Goal: Task Accomplishment & Management: Use online tool/utility

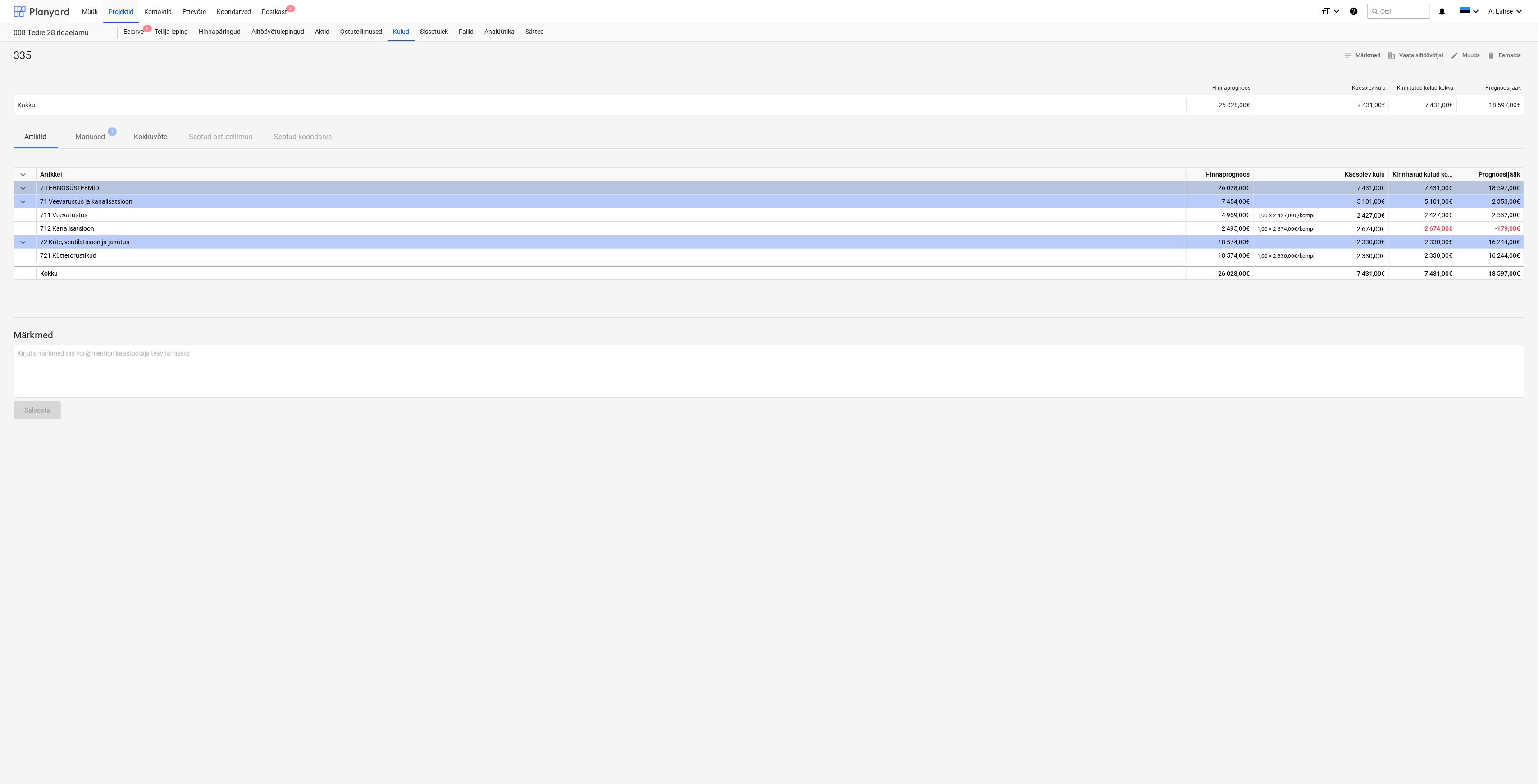
click at [52, 14] on div at bounding box center [41, 11] width 56 height 22
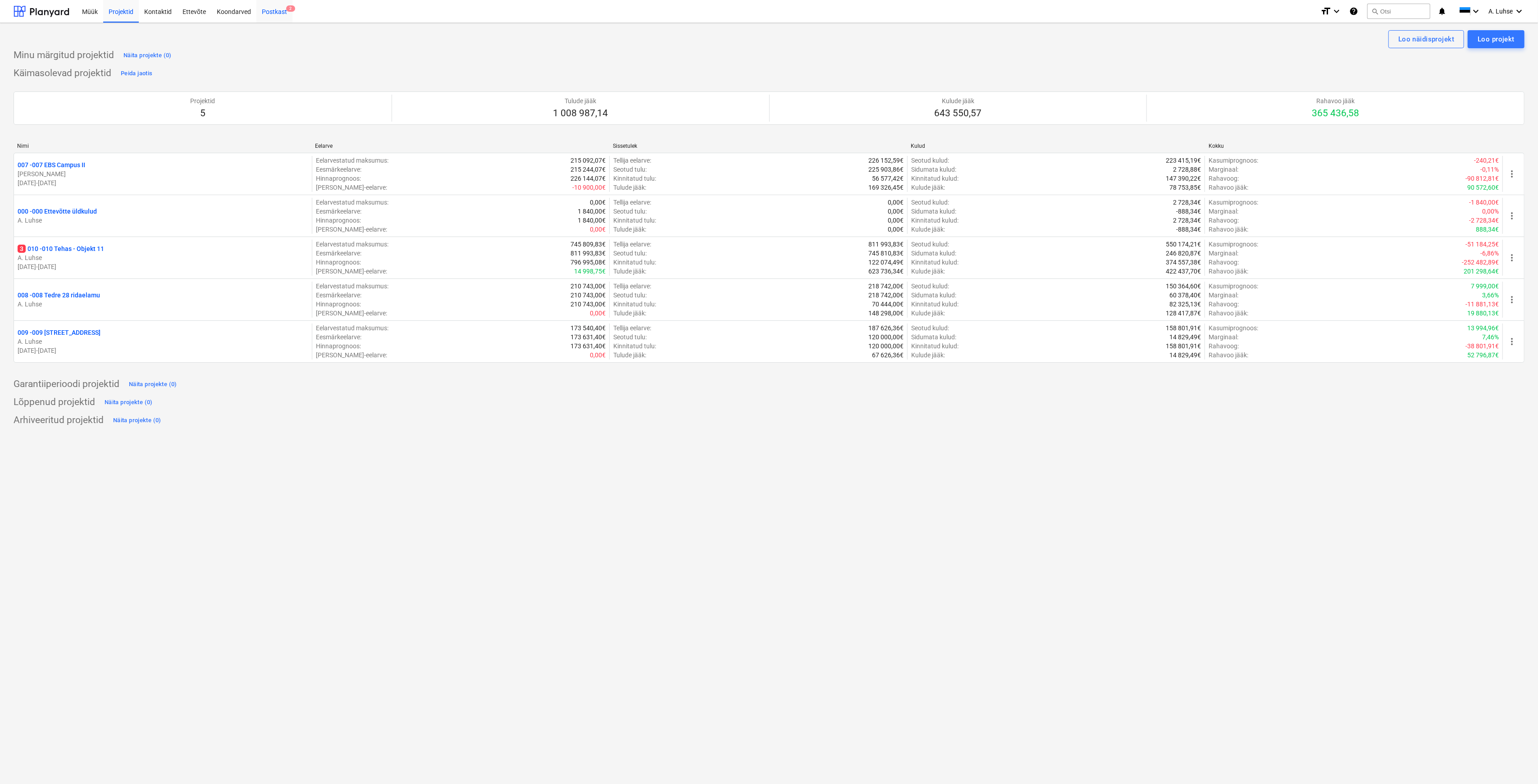
click at [279, 9] on div "Postkast 2" at bounding box center [274, 11] width 36 height 23
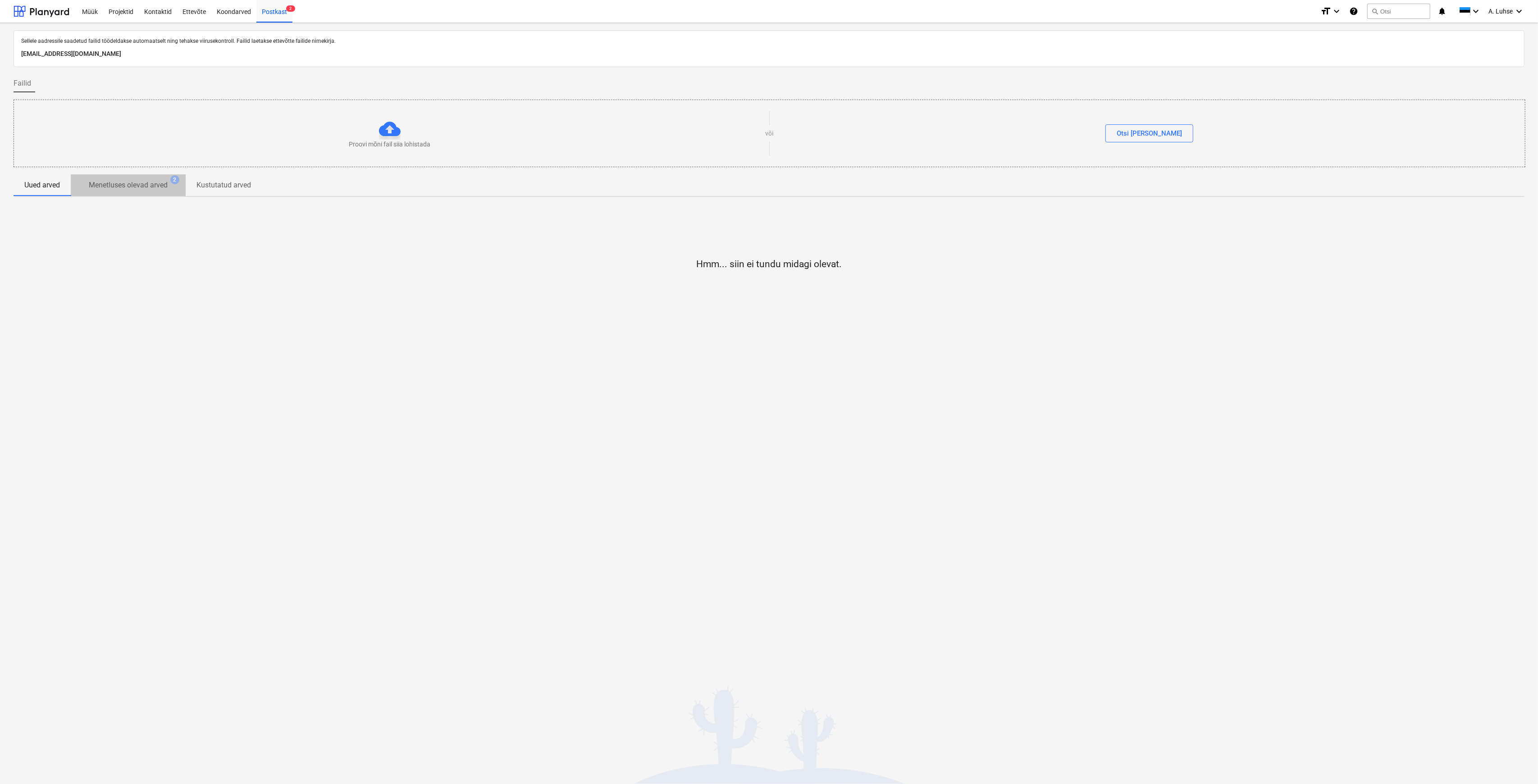
click at [141, 182] on p "Menetluses olevad arved" at bounding box center [127, 185] width 79 height 11
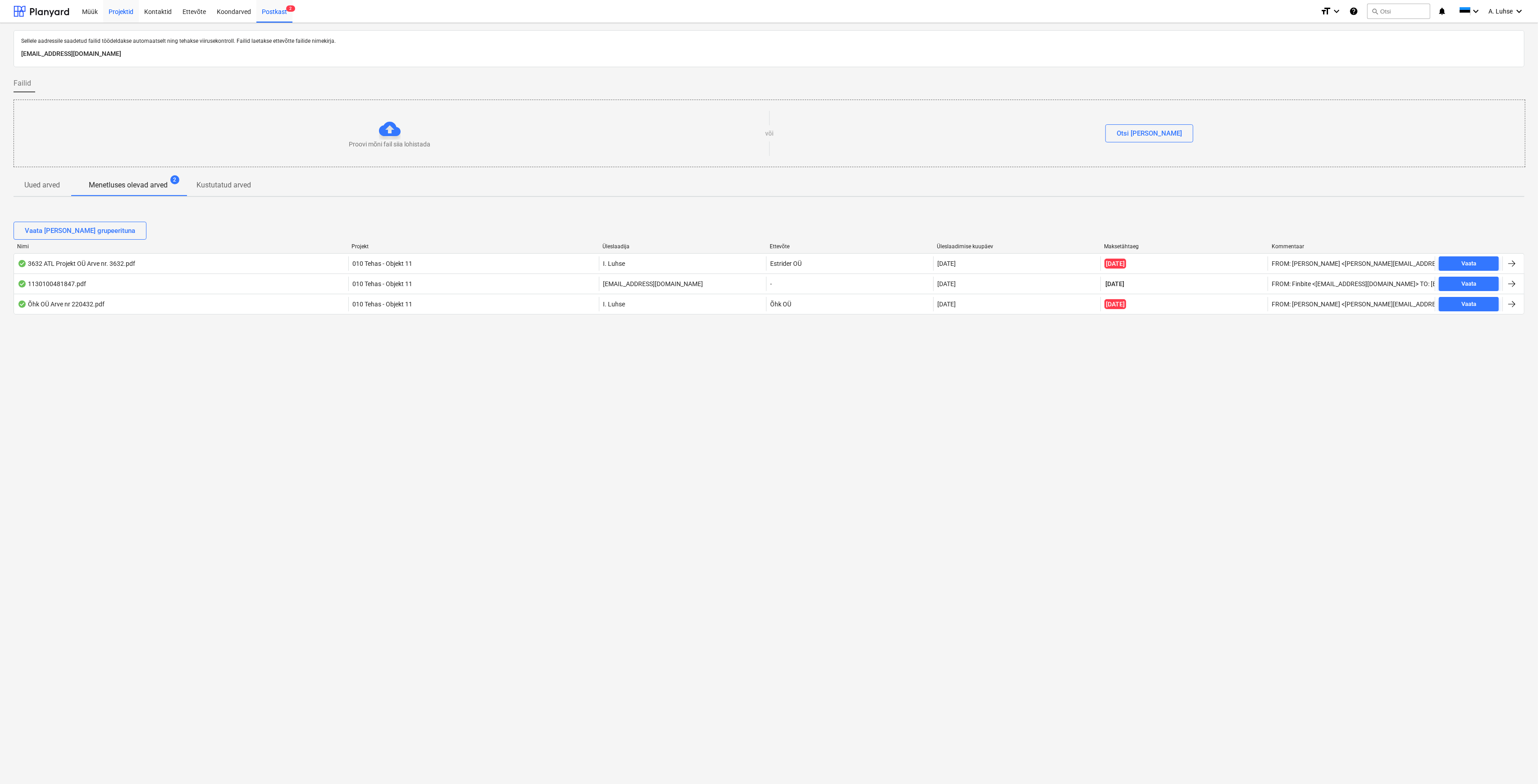
click at [120, 12] on div "Projektid" at bounding box center [121, 11] width 35 height 23
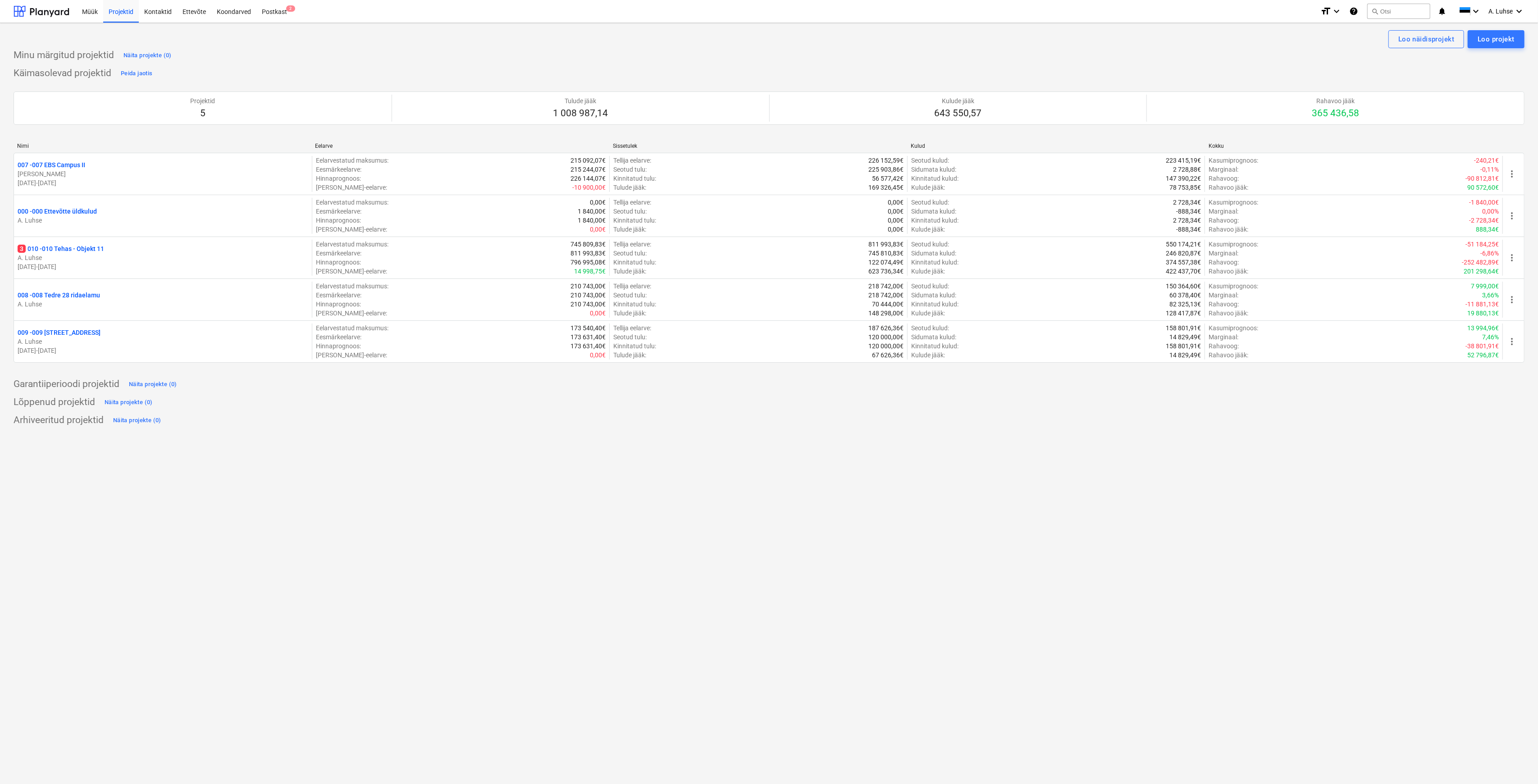
click at [303, 546] on div "Loo näidisprojekt Loo projekt Minu märgitud projektid Näita projekte (0) Käimas…" at bounding box center [769, 404] width 1538 height 761
click at [370, 475] on div "Loo näidisprojekt Loo projekt Minu märgitud projektid Näita projekte (0) Käimas…" at bounding box center [769, 404] width 1538 height 761
click at [653, 455] on div "Loo näidisprojekt Loo projekt Minu märgitud projektid Näita projekte (0) Käimas…" at bounding box center [769, 404] width 1538 height 761
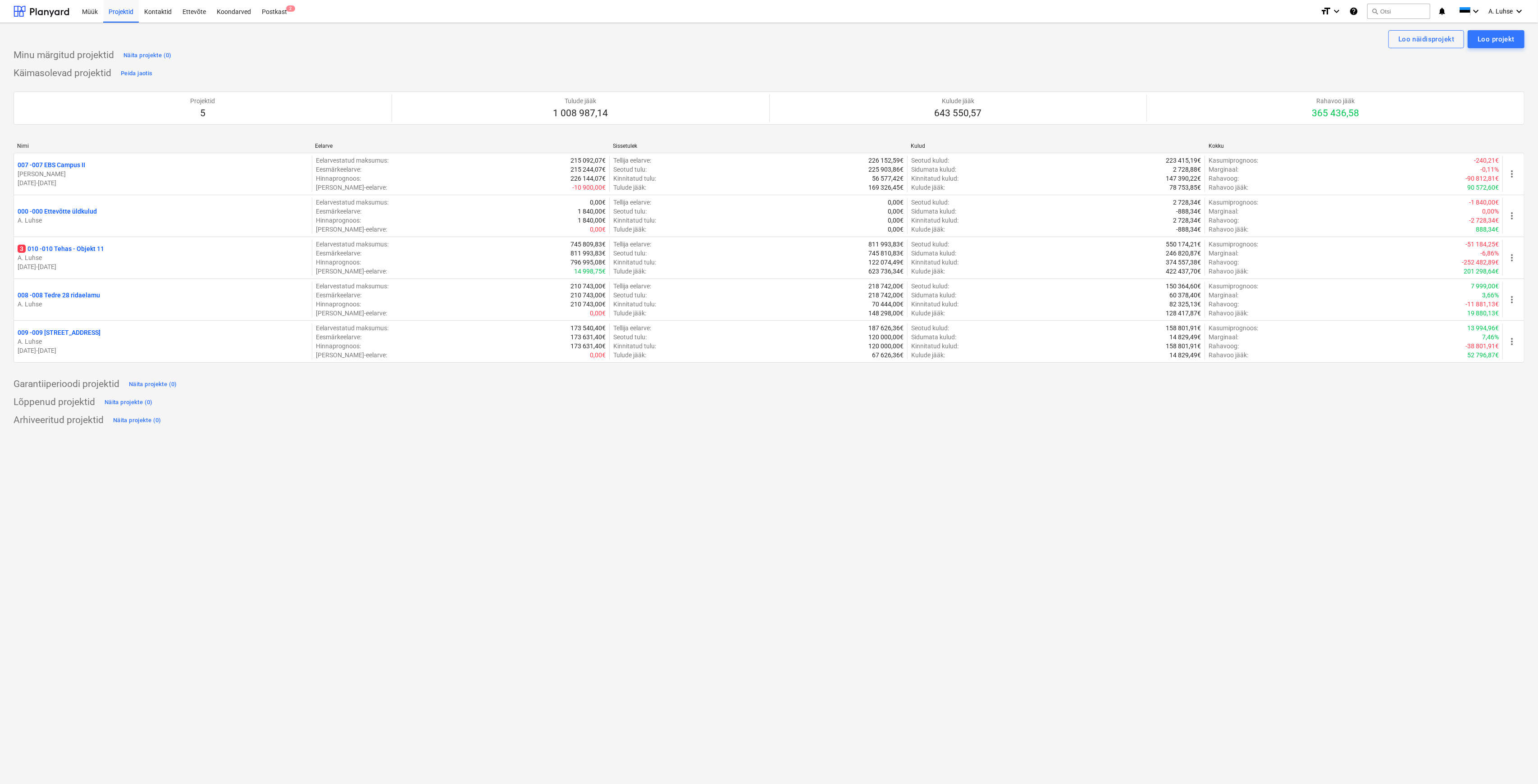
click at [58, 330] on p "009 - 009 [STREET_ADDRESS]" at bounding box center [59, 333] width 83 height 9
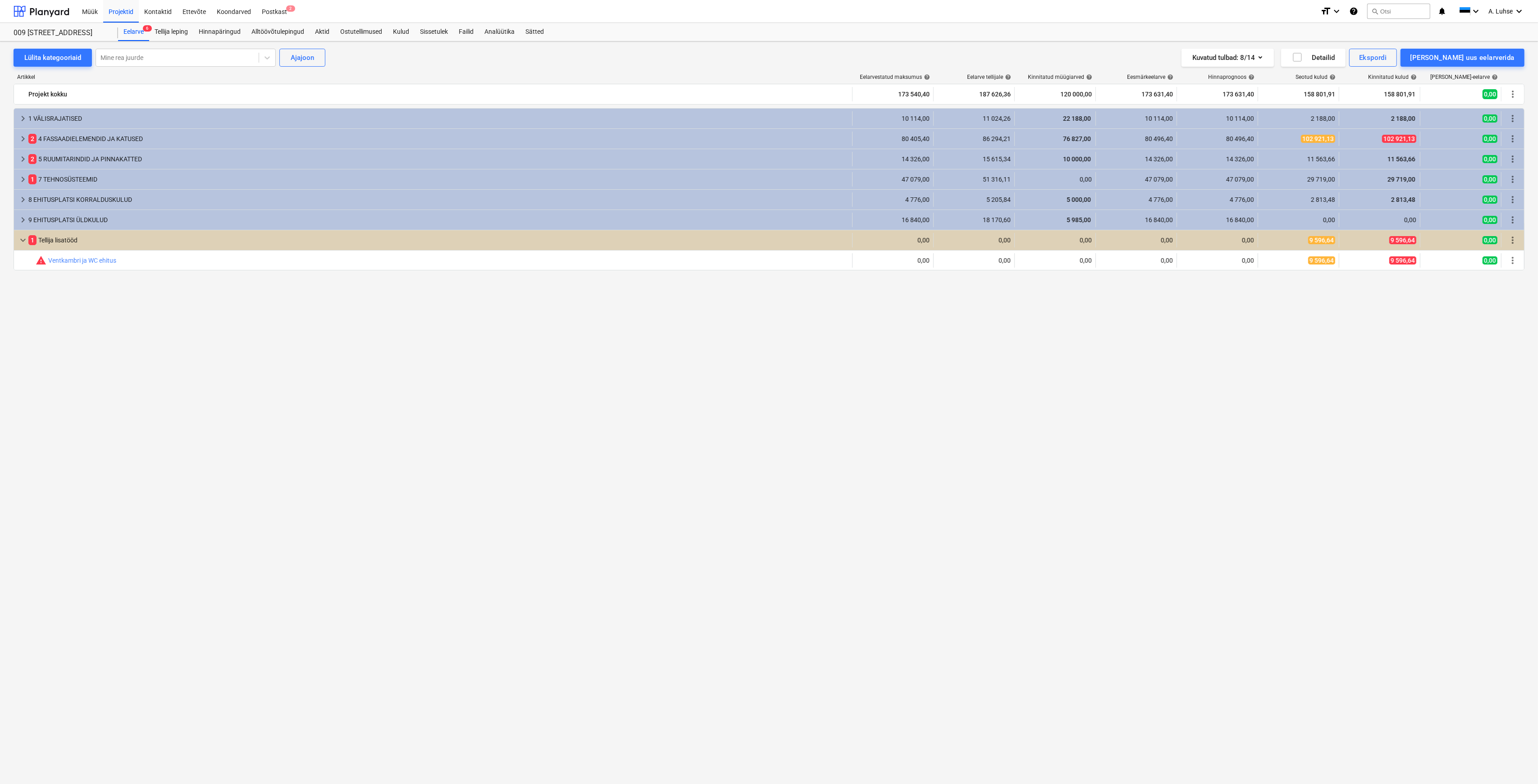
click at [288, 300] on div "keyboard_arrow_right 1 VÄLISRAJATISED 10 114,00 11 024,26 22 188,00 10 114,00 1…" at bounding box center [768, 429] width 1511 height 642
drag, startPoint x: 154, startPoint y: 9, endPoint x: 173, endPoint y: 20, distance: 22.0
click at [154, 9] on div "Kontaktid" at bounding box center [158, 11] width 38 height 23
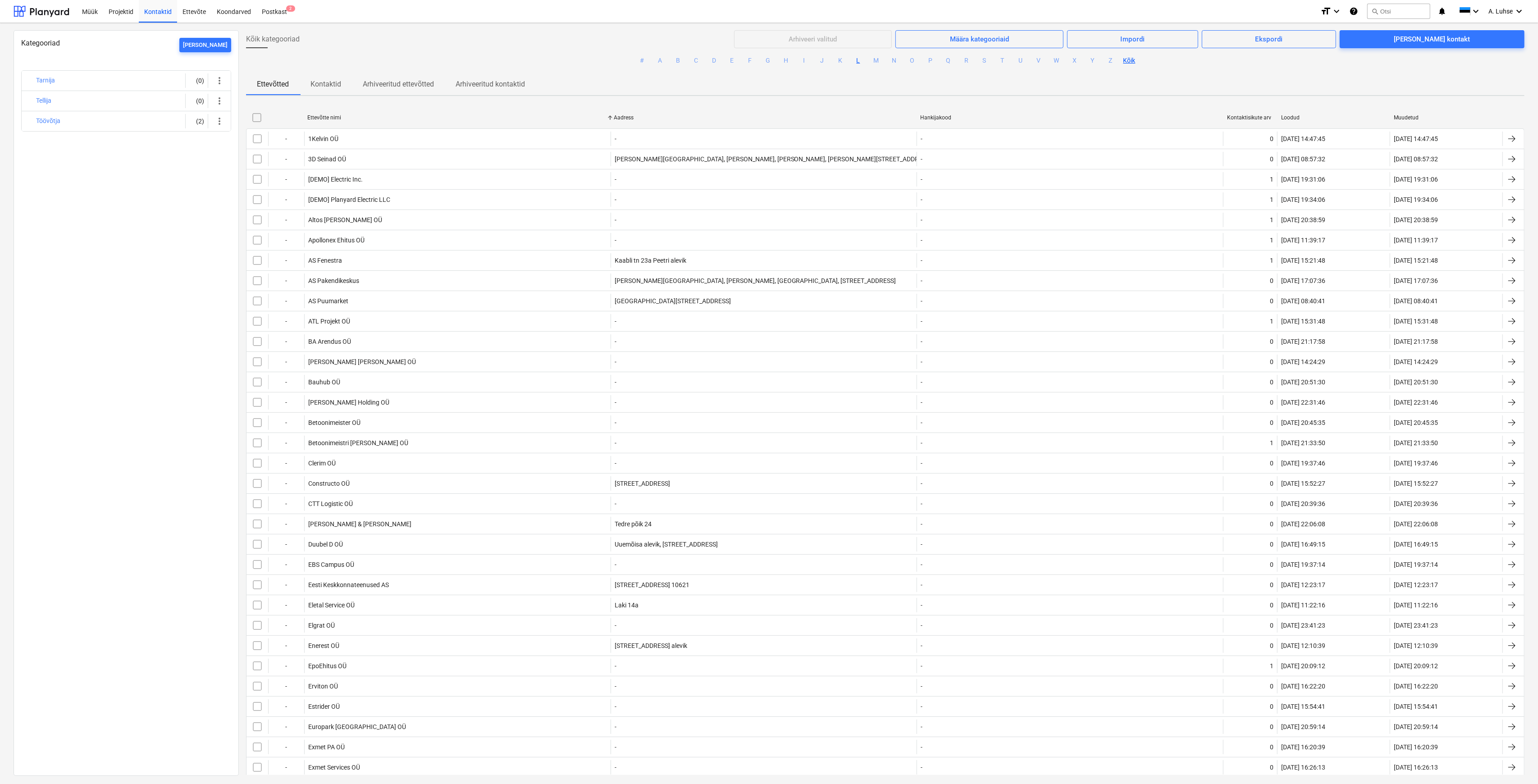
click at [855, 57] on button "L" at bounding box center [858, 61] width 11 height 11
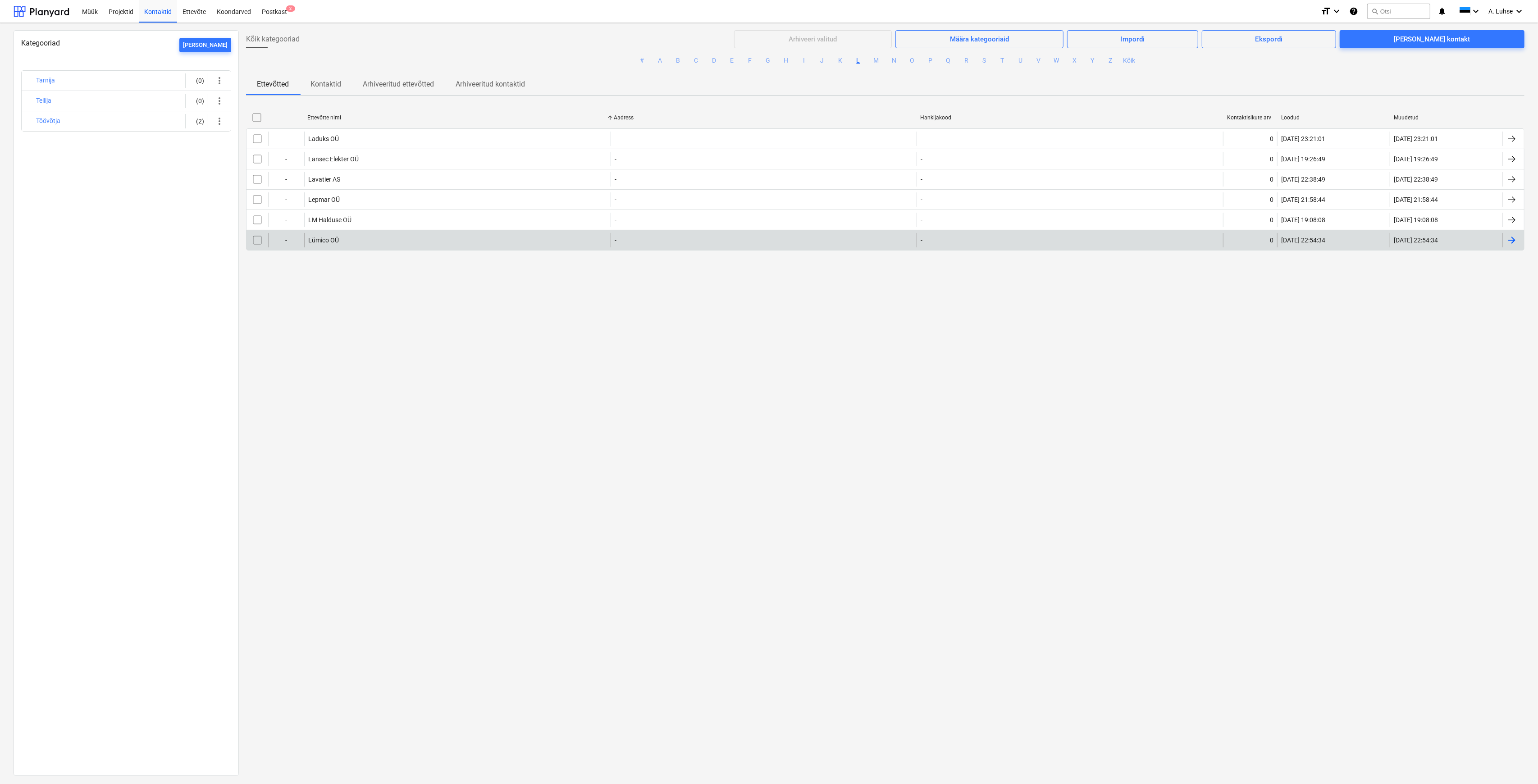
click at [327, 236] on div "Lümico OÜ" at bounding box center [323, 240] width 31 height 7
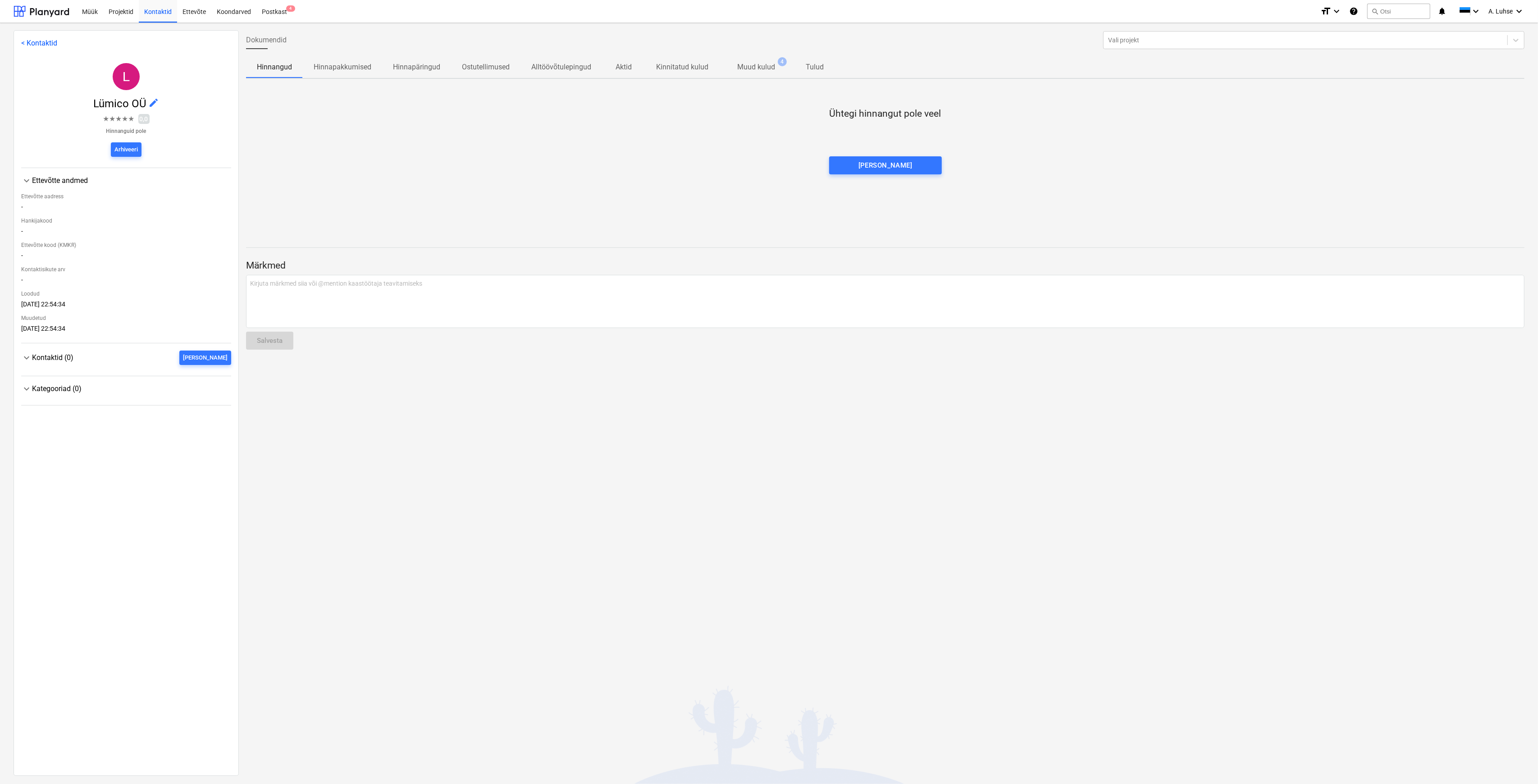
click at [756, 71] on p "Muud kulud" at bounding box center [756, 67] width 38 height 11
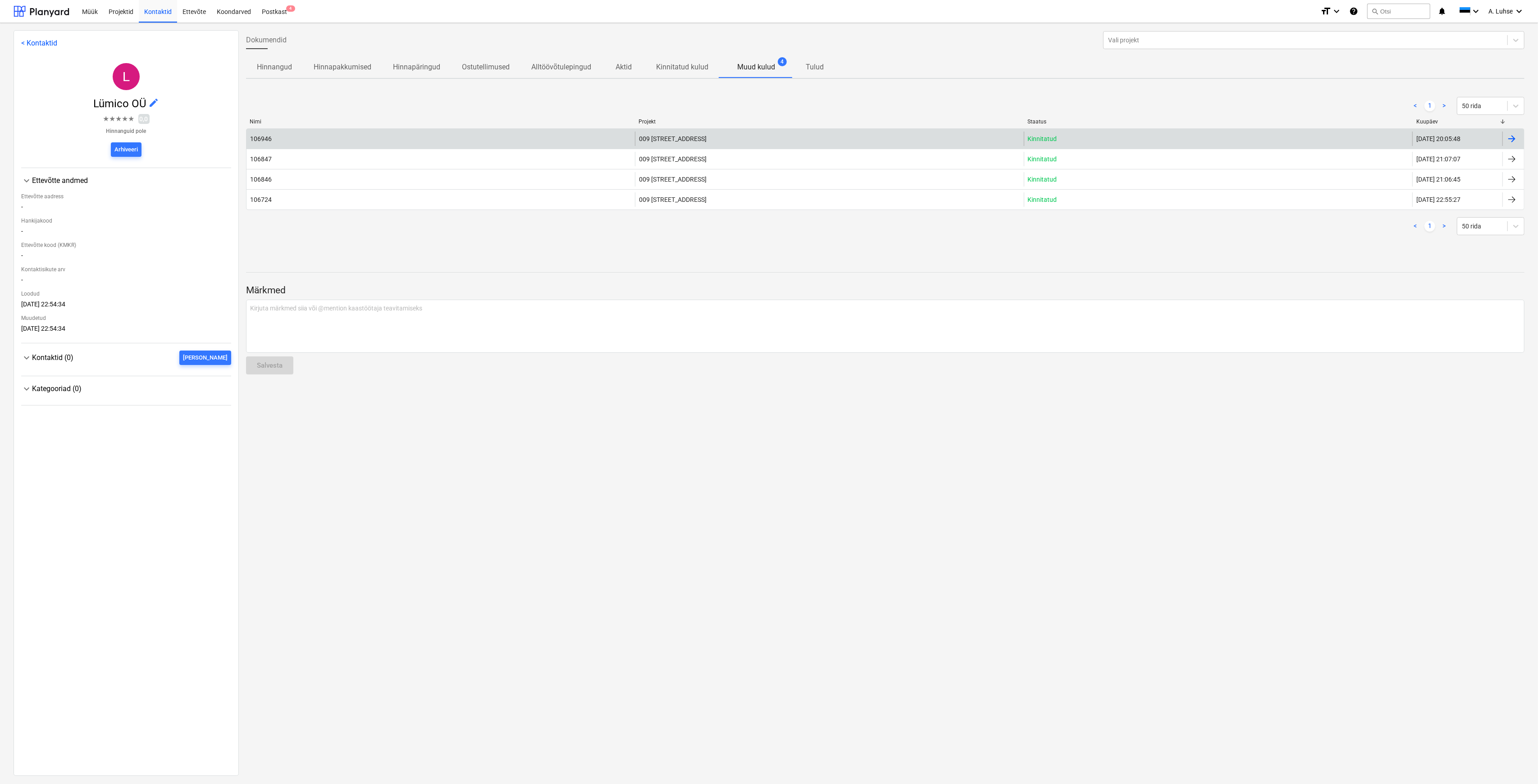
click at [721, 136] on div "009 [STREET_ADDRESS]" at bounding box center [828, 139] width 388 height 14
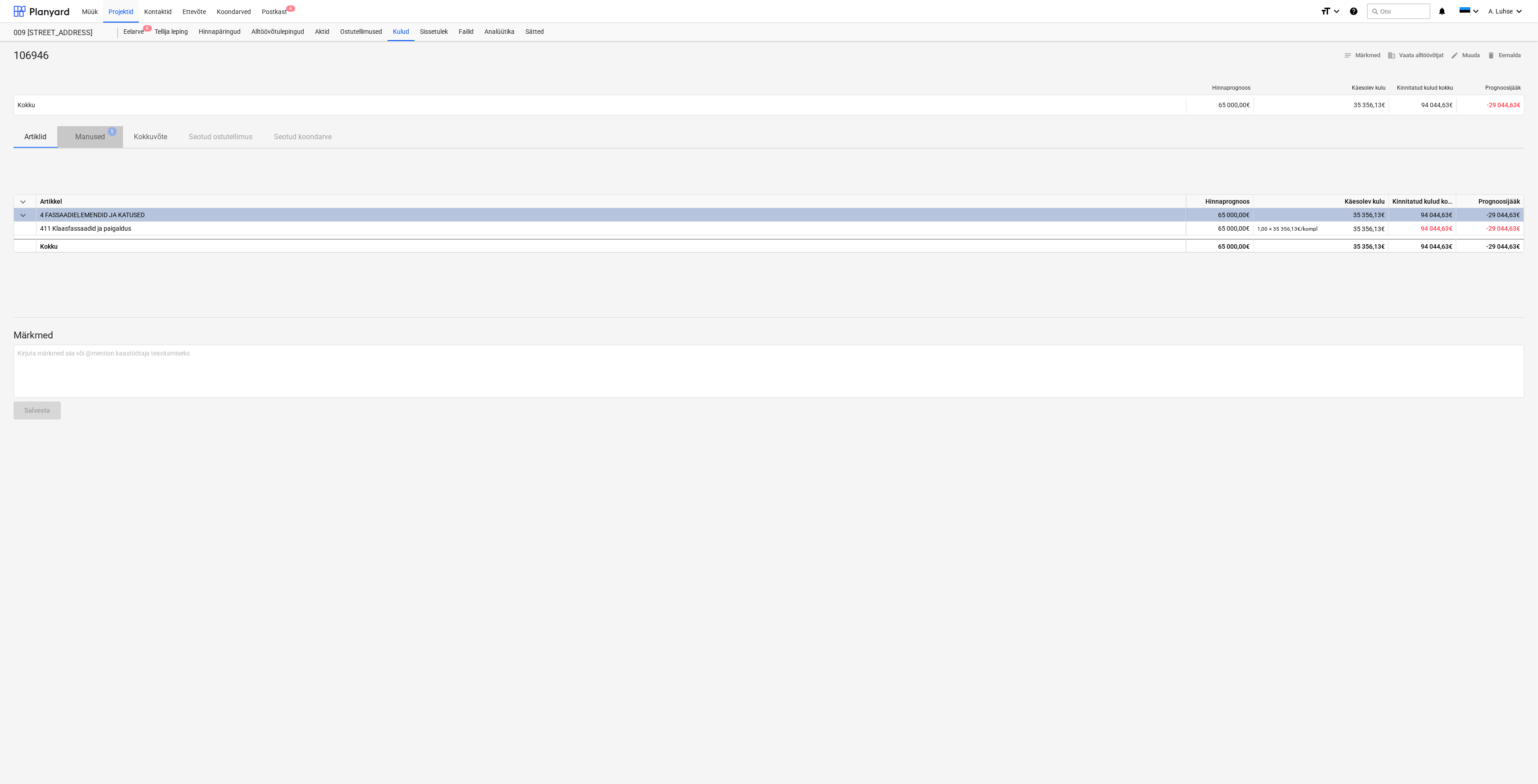
click at [77, 132] on p "Manused" at bounding box center [90, 137] width 30 height 11
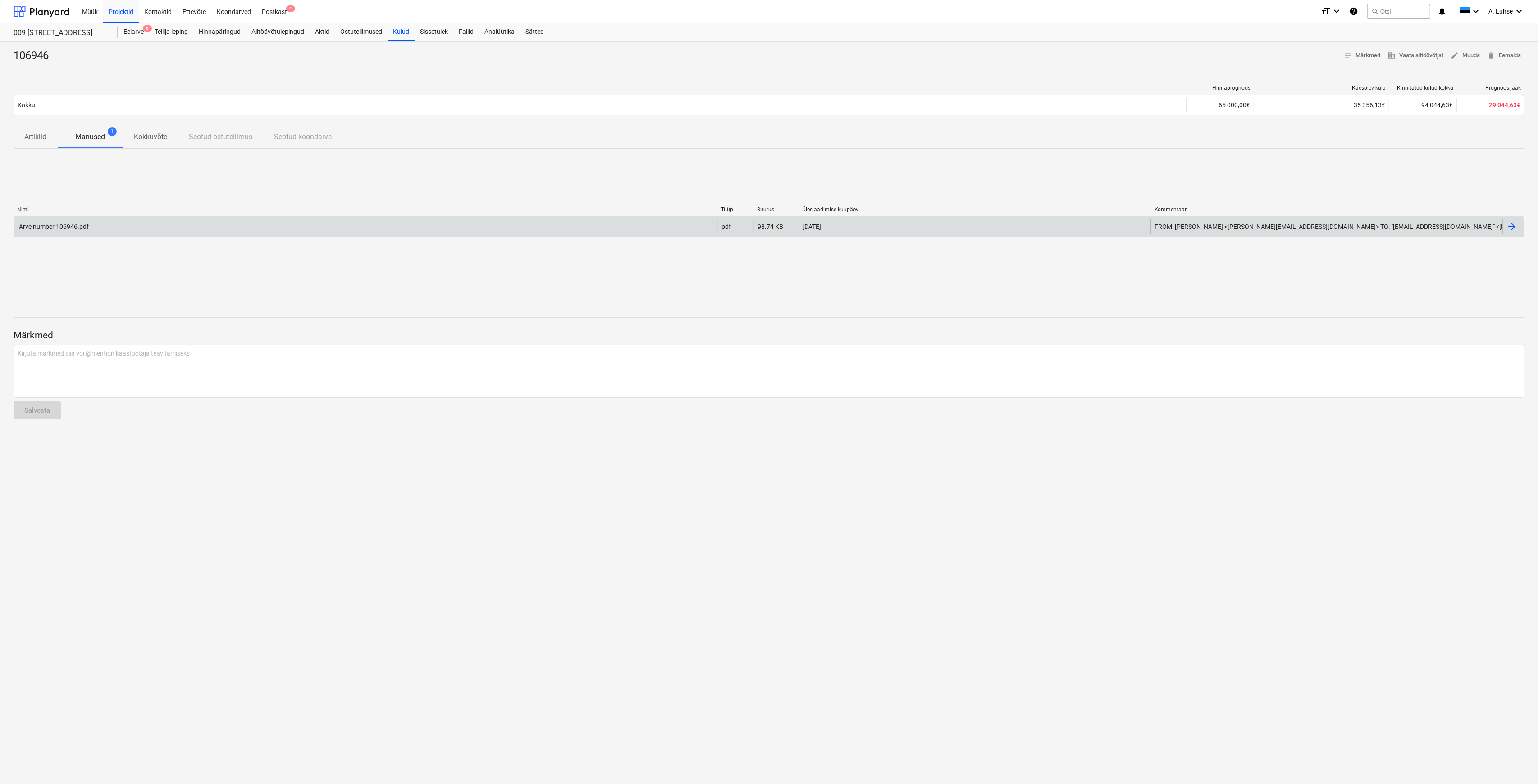
click at [149, 228] on div "Arve number 106946.pdf" at bounding box center [365, 227] width 704 height 14
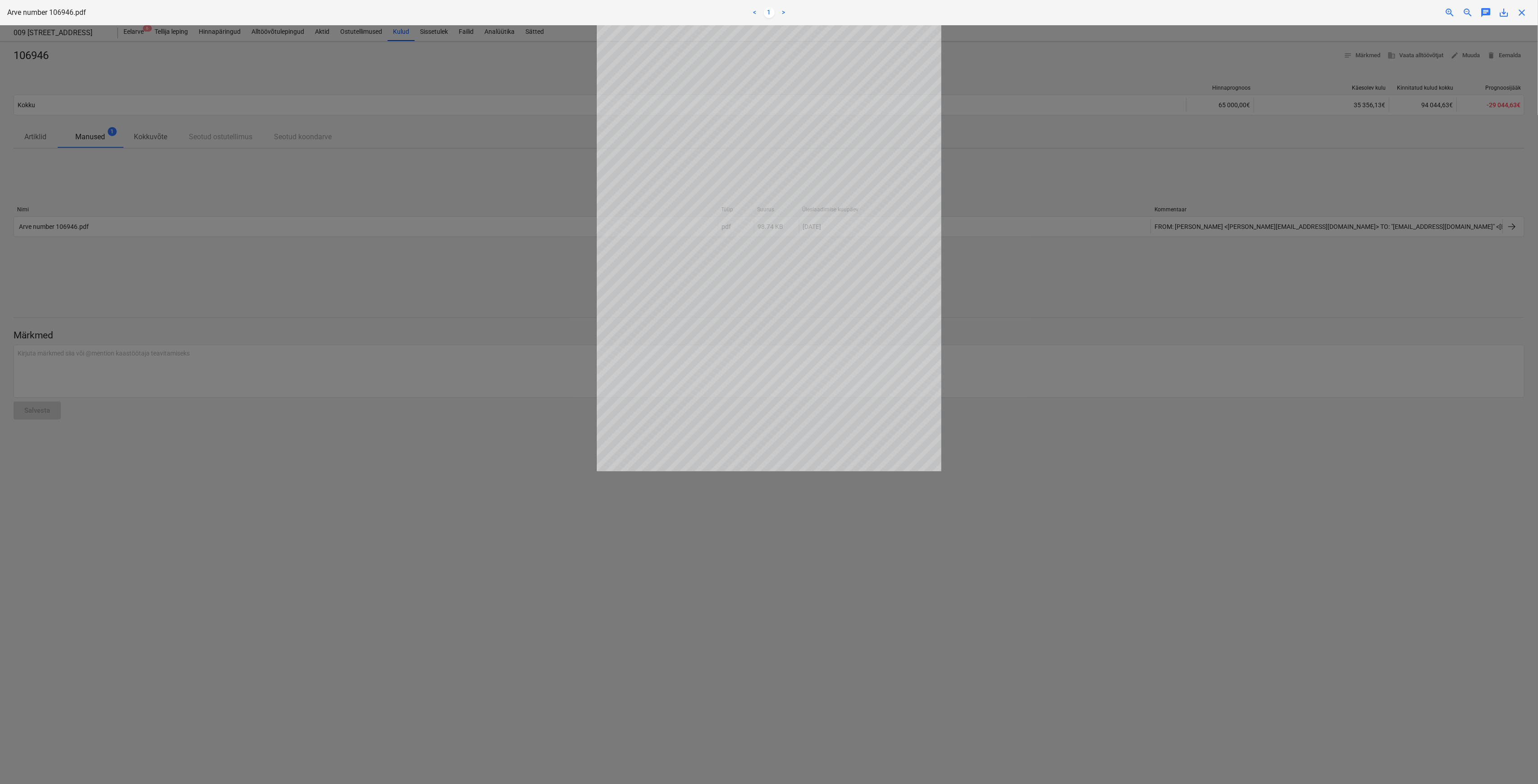
click at [141, 288] on div at bounding box center [769, 404] width 1538 height 758
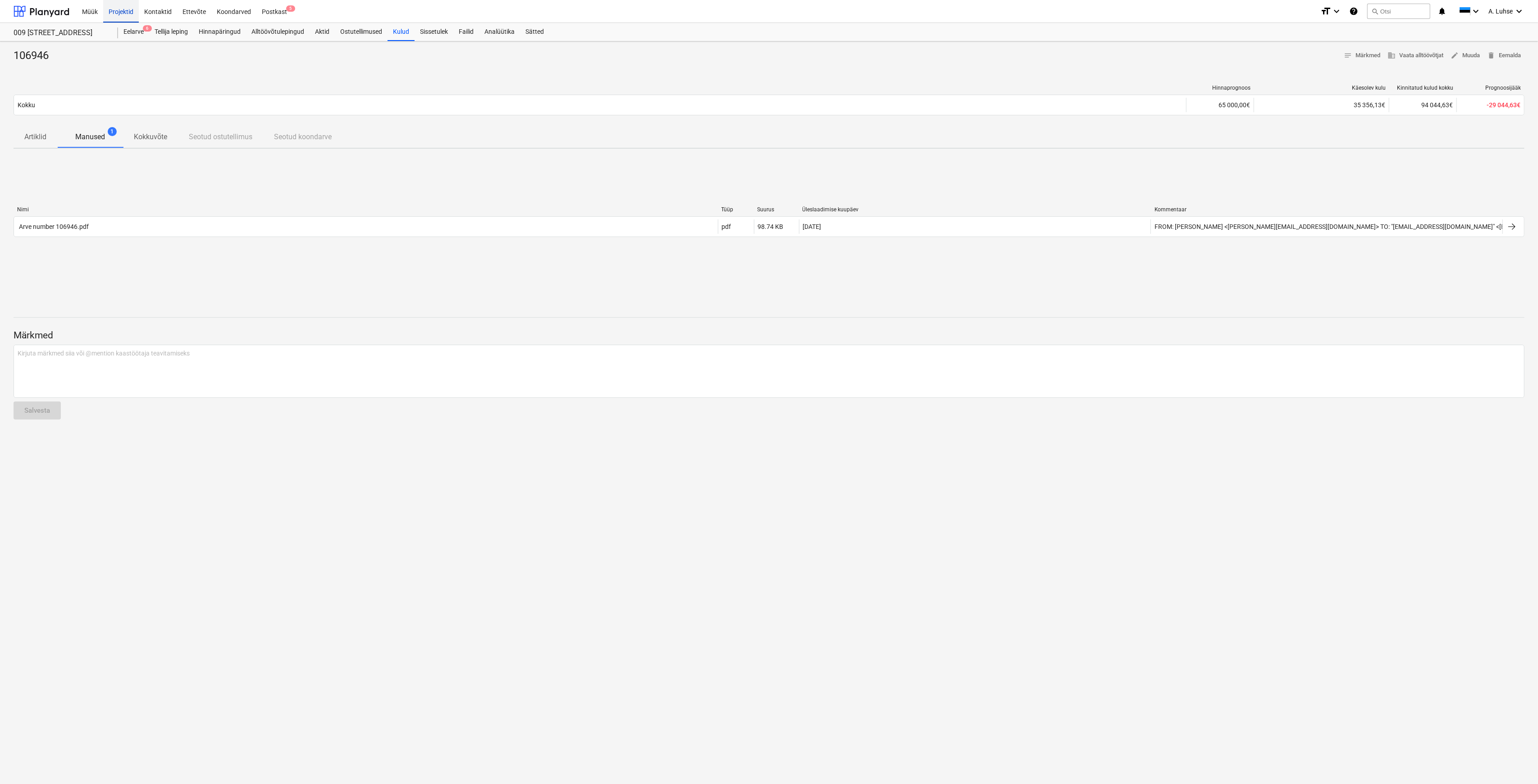
click at [108, 12] on div "Projektid" at bounding box center [121, 11] width 35 height 23
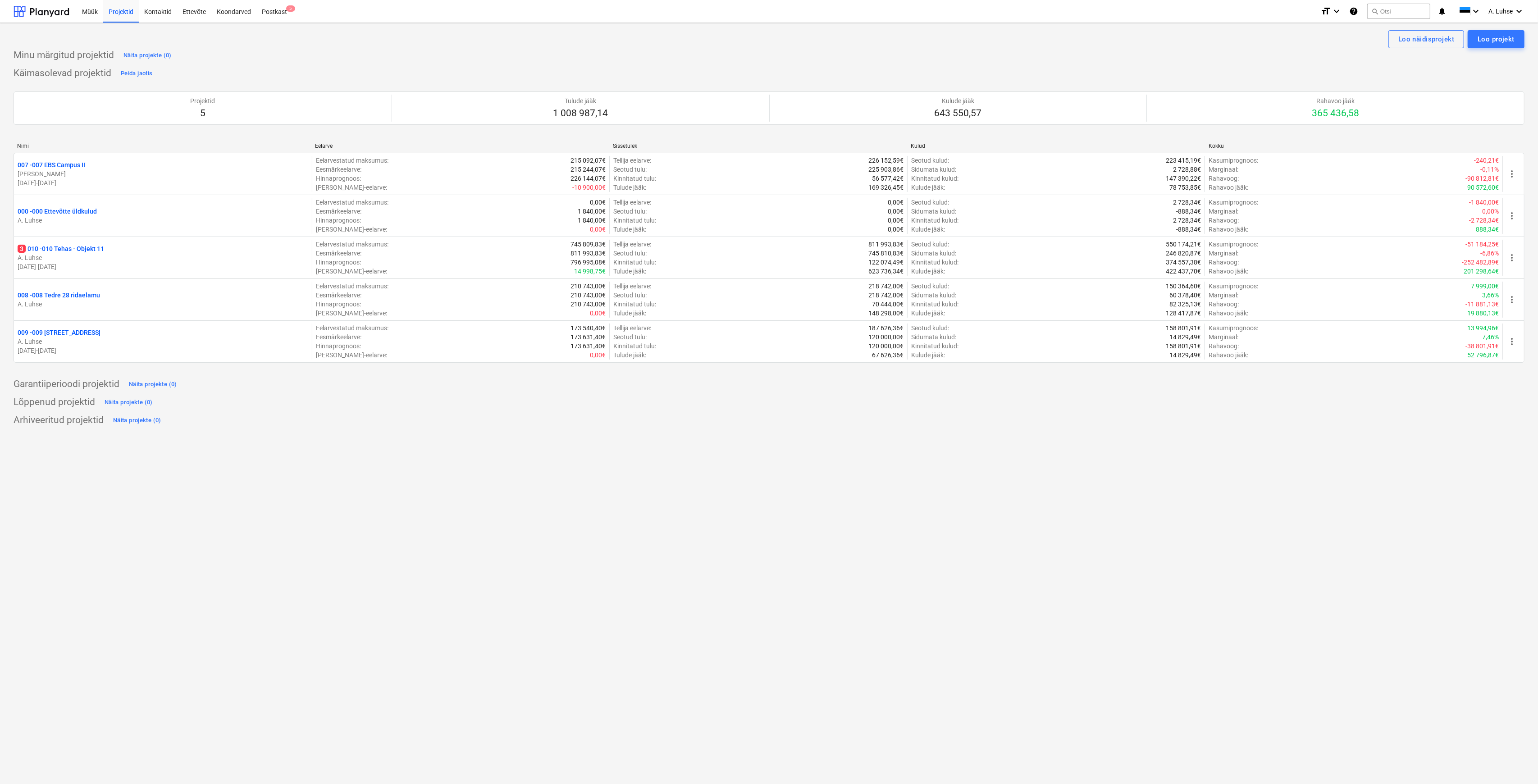
click at [854, 488] on div "Loo näidisprojekt Loo projekt Minu märgitud projektid Näita projekte (0) Käimas…" at bounding box center [769, 404] width 1538 height 761
click at [264, 10] on div "Postkast 5" at bounding box center [274, 11] width 36 height 23
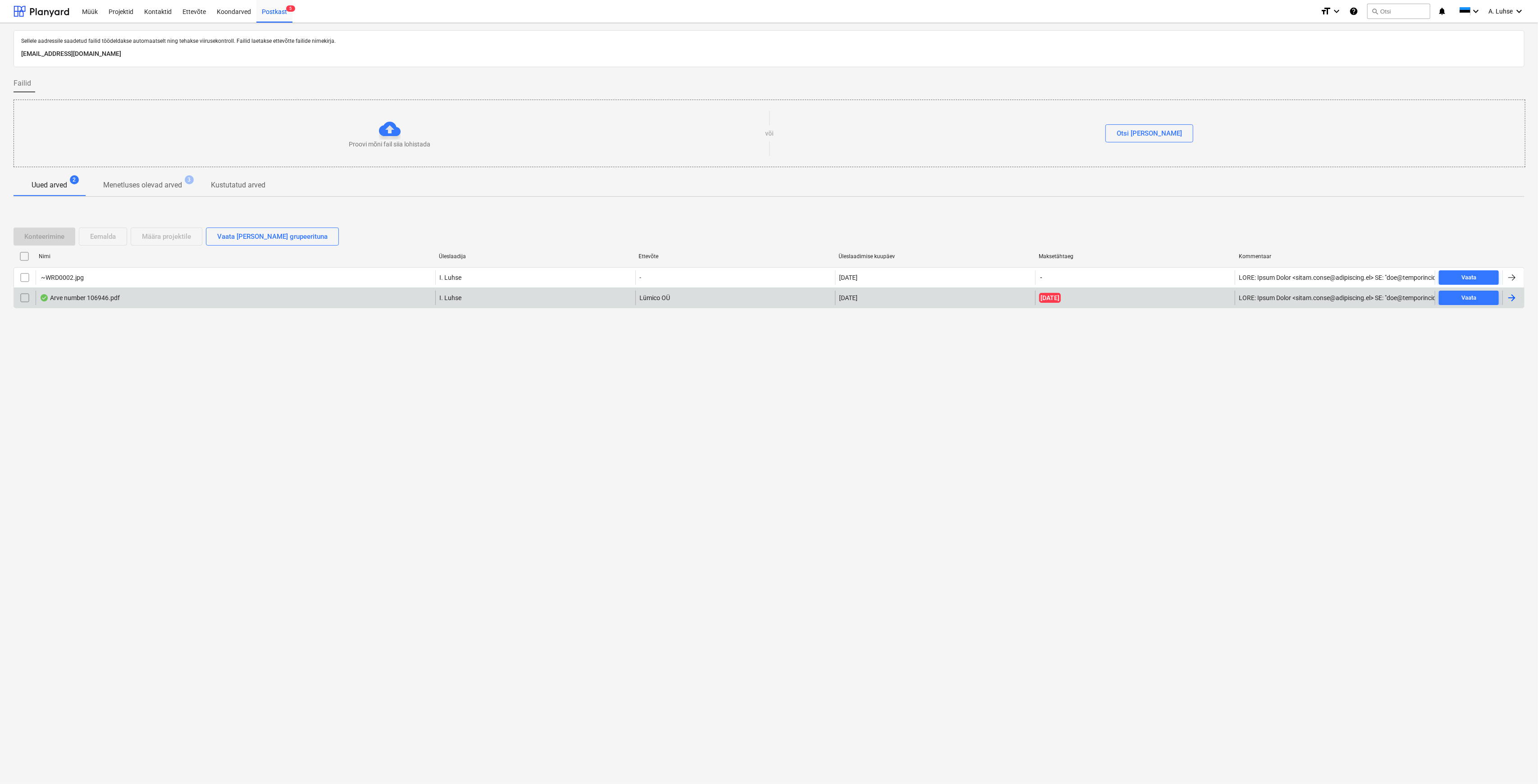
click at [68, 301] on div "Arve number 106946.pdf" at bounding box center [80, 297] width 81 height 7
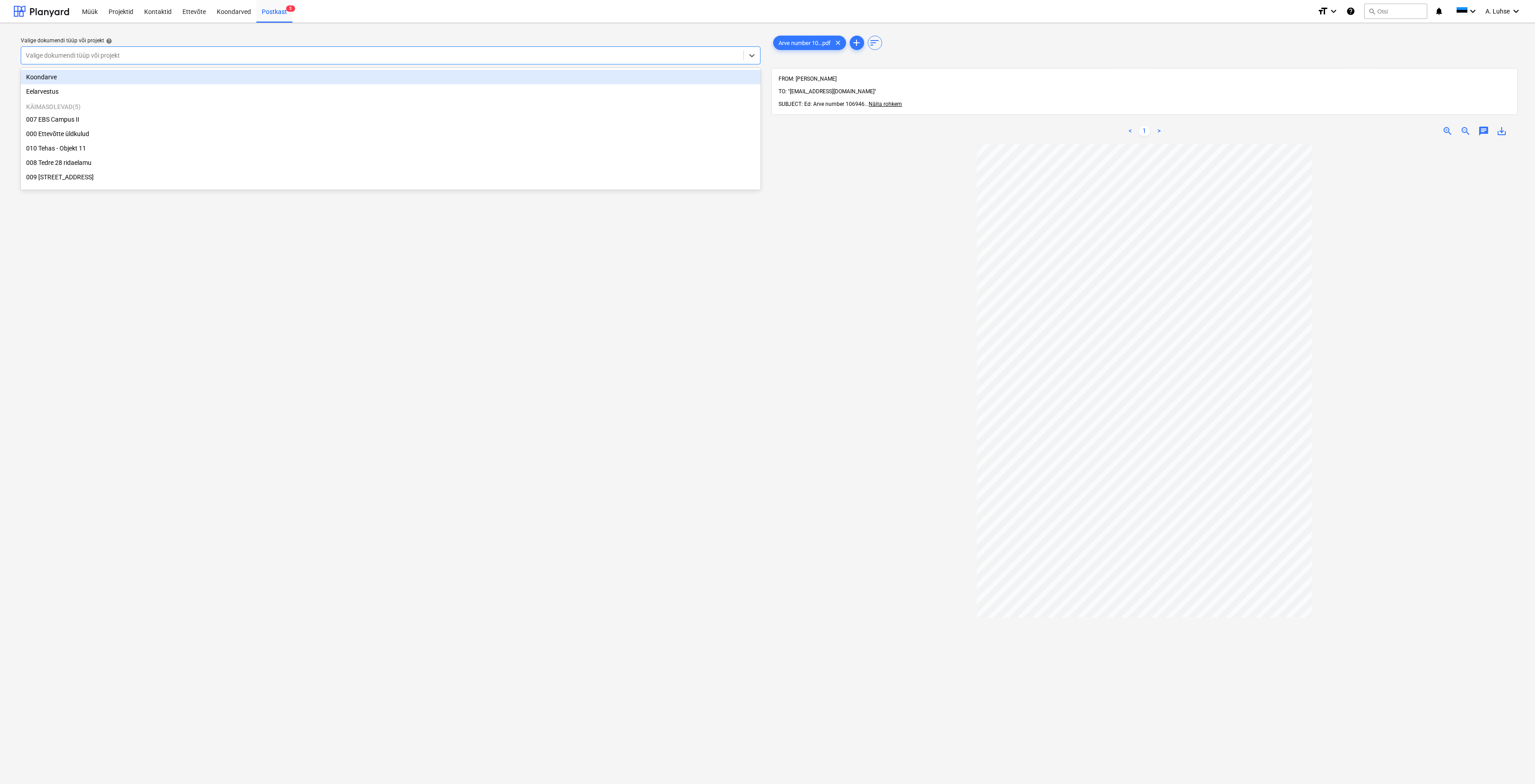
click at [532, 50] on div "Valige dokumendi tüüp või projekt" at bounding box center [382, 55] width 722 height 12
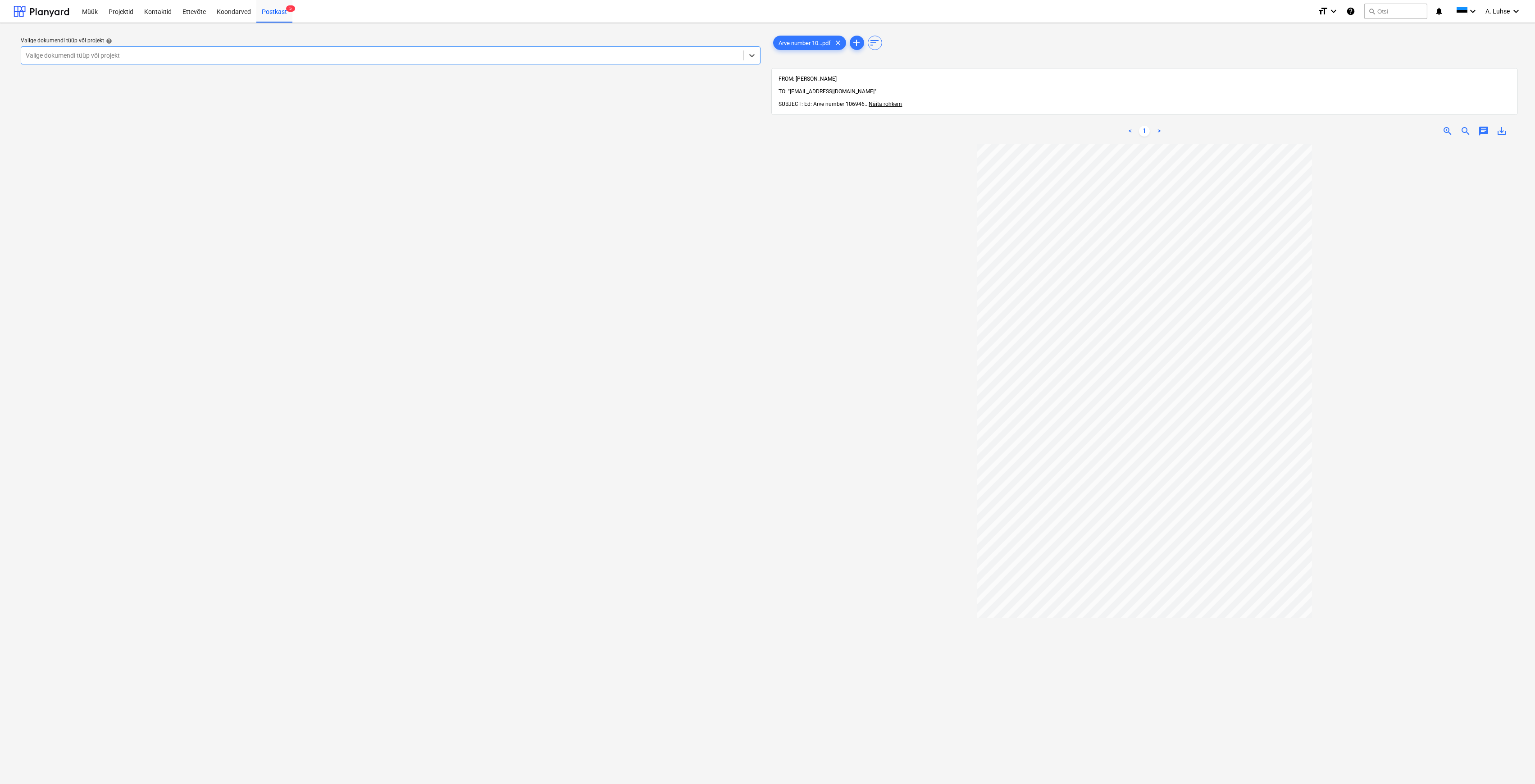
click at [532, 50] on div "Valige dokumendi tüüp või projekt" at bounding box center [382, 55] width 722 height 12
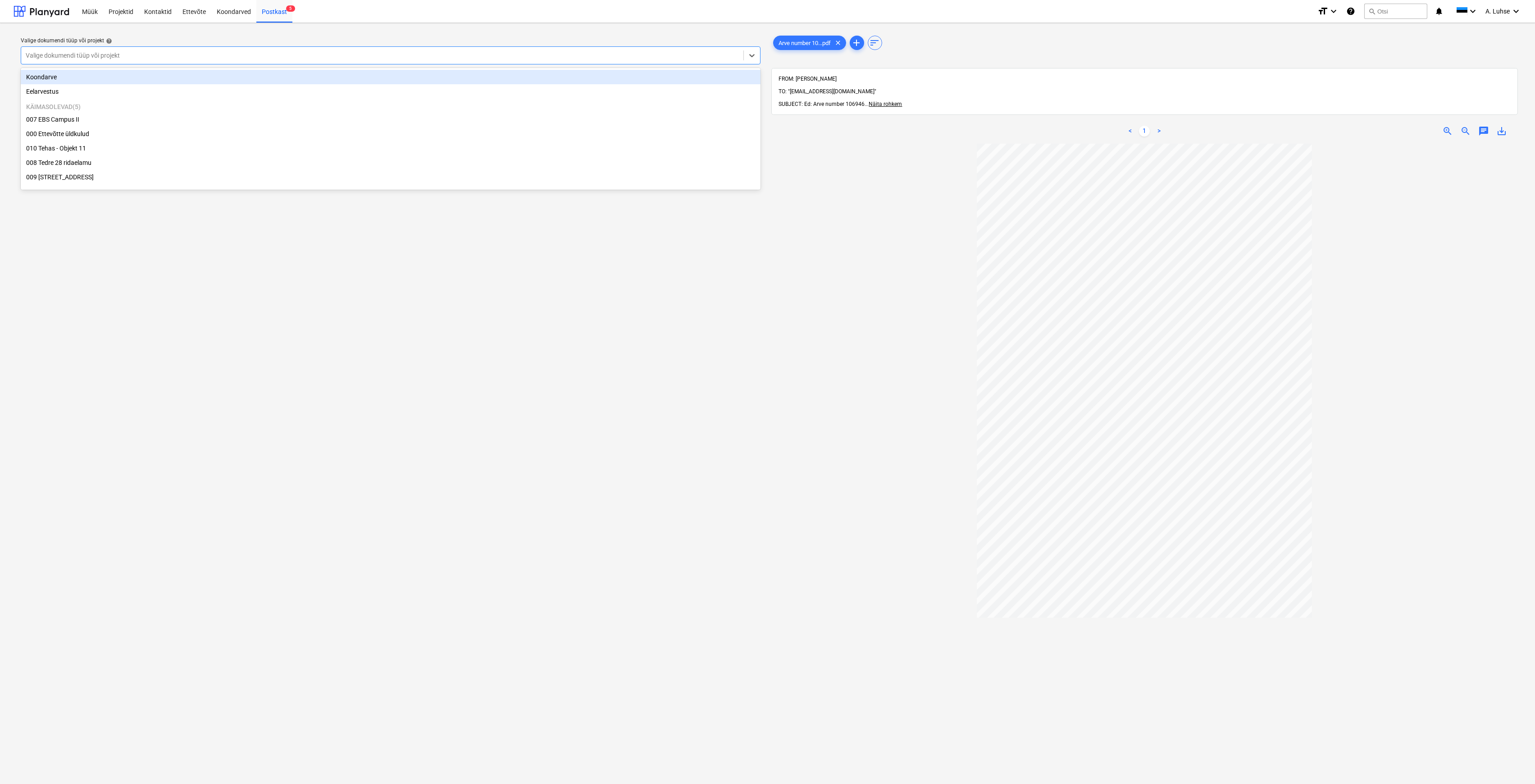
click at [532, 50] on div "Valige dokumendi tüüp või projekt" at bounding box center [382, 55] width 722 height 12
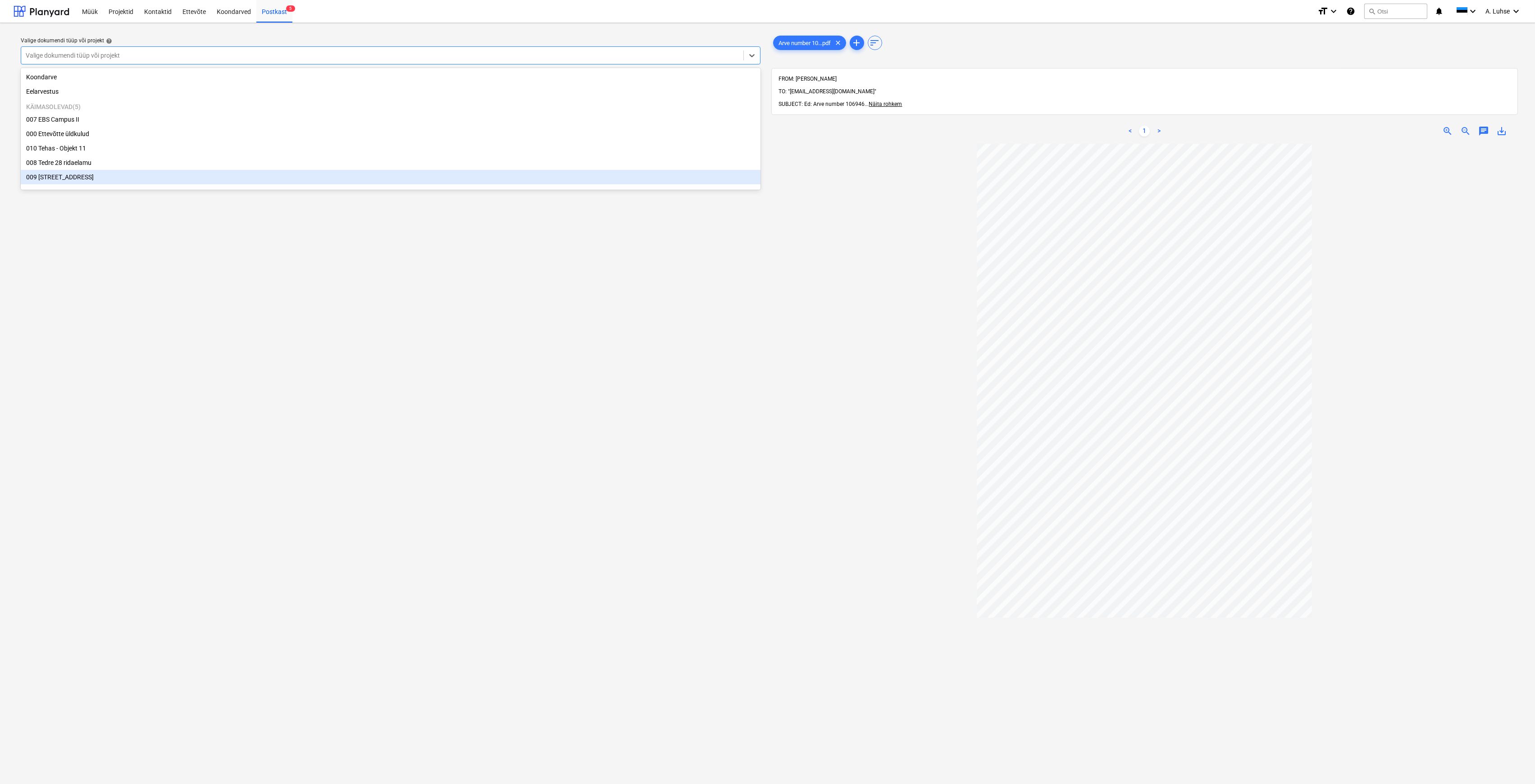
click at [559, 174] on div "009 [STREET_ADDRESS]" at bounding box center [390, 177] width 740 height 14
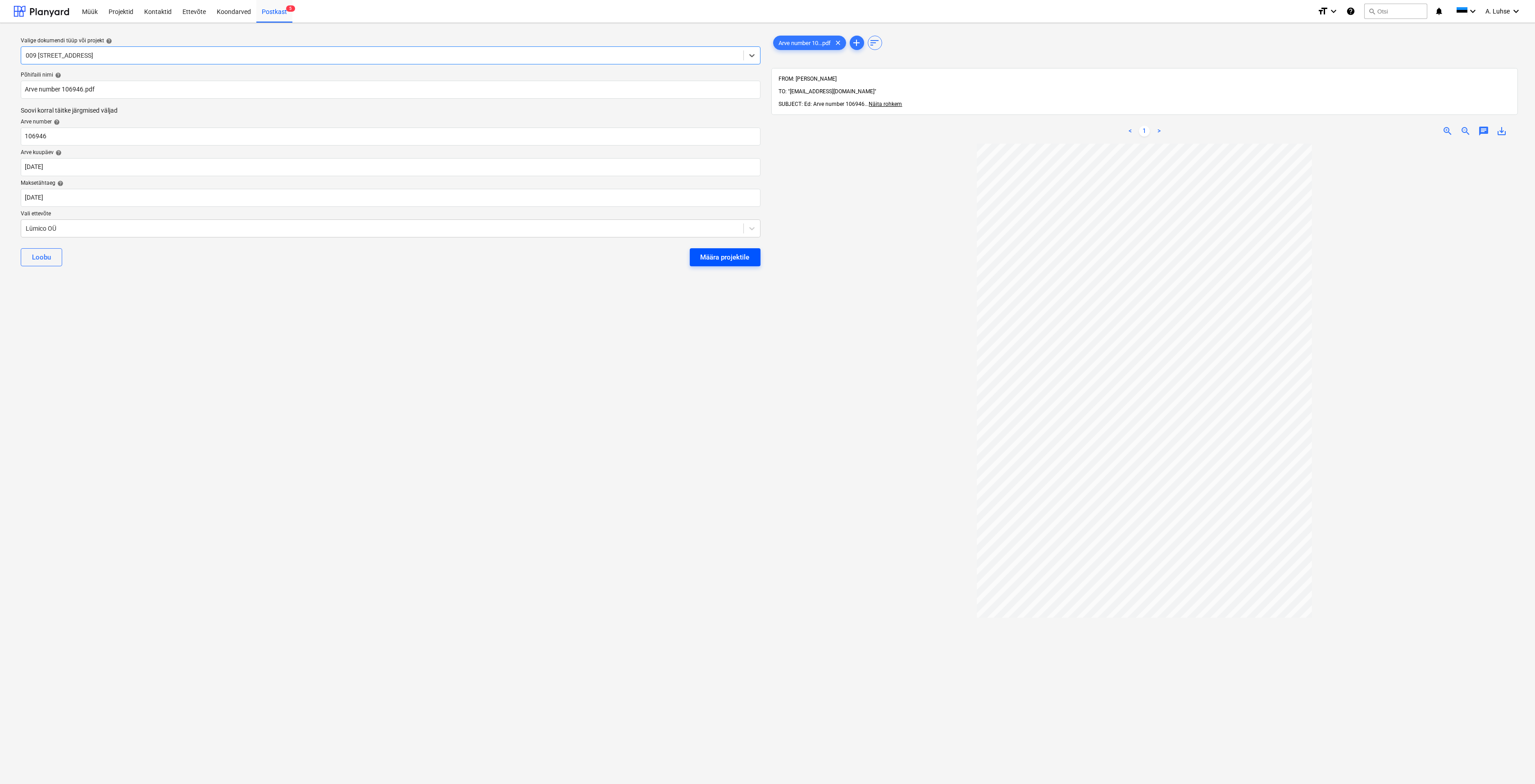
click at [714, 259] on div "Määra projektile" at bounding box center [725, 257] width 49 height 12
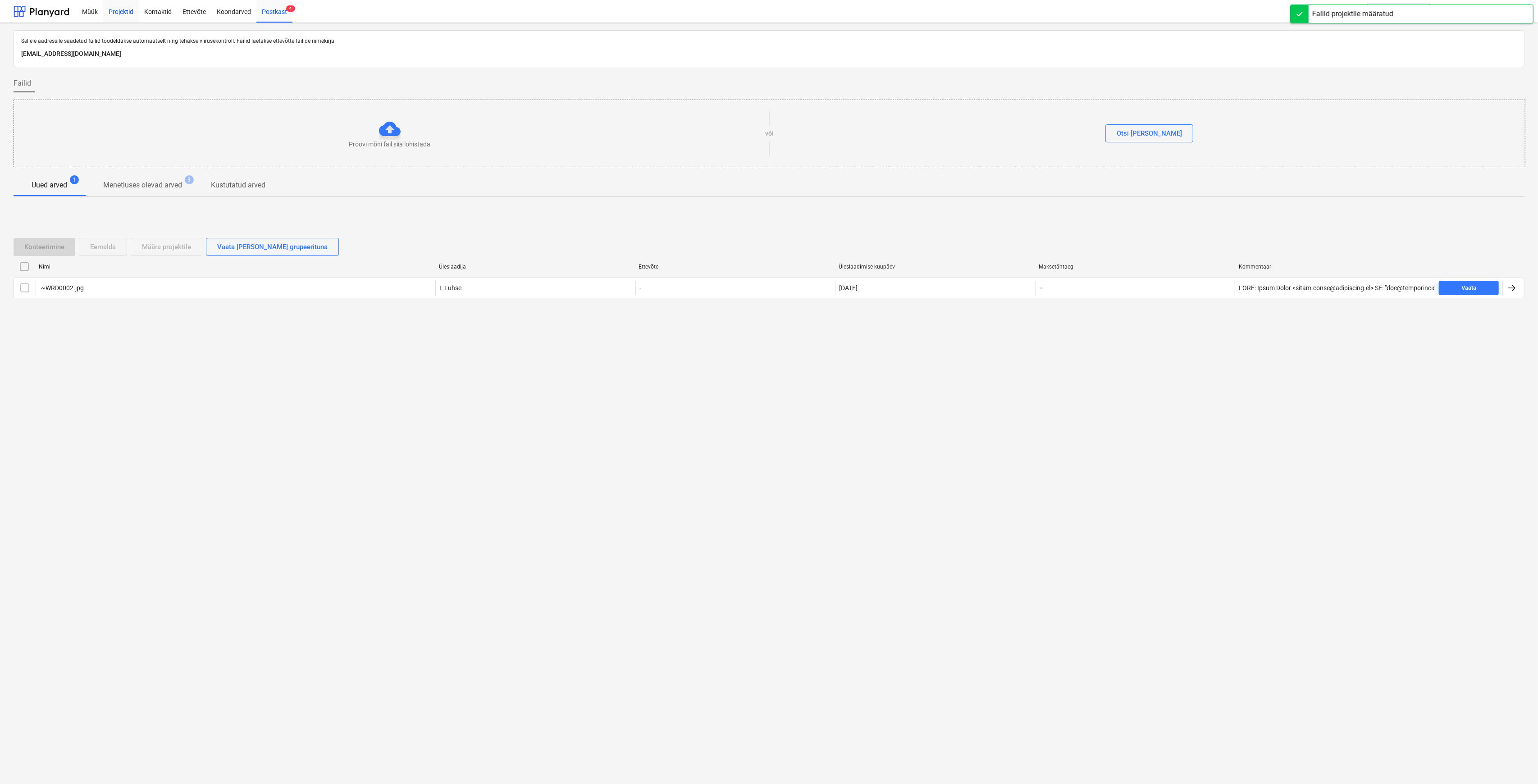
click at [131, 10] on div "Projektid" at bounding box center [121, 11] width 35 height 23
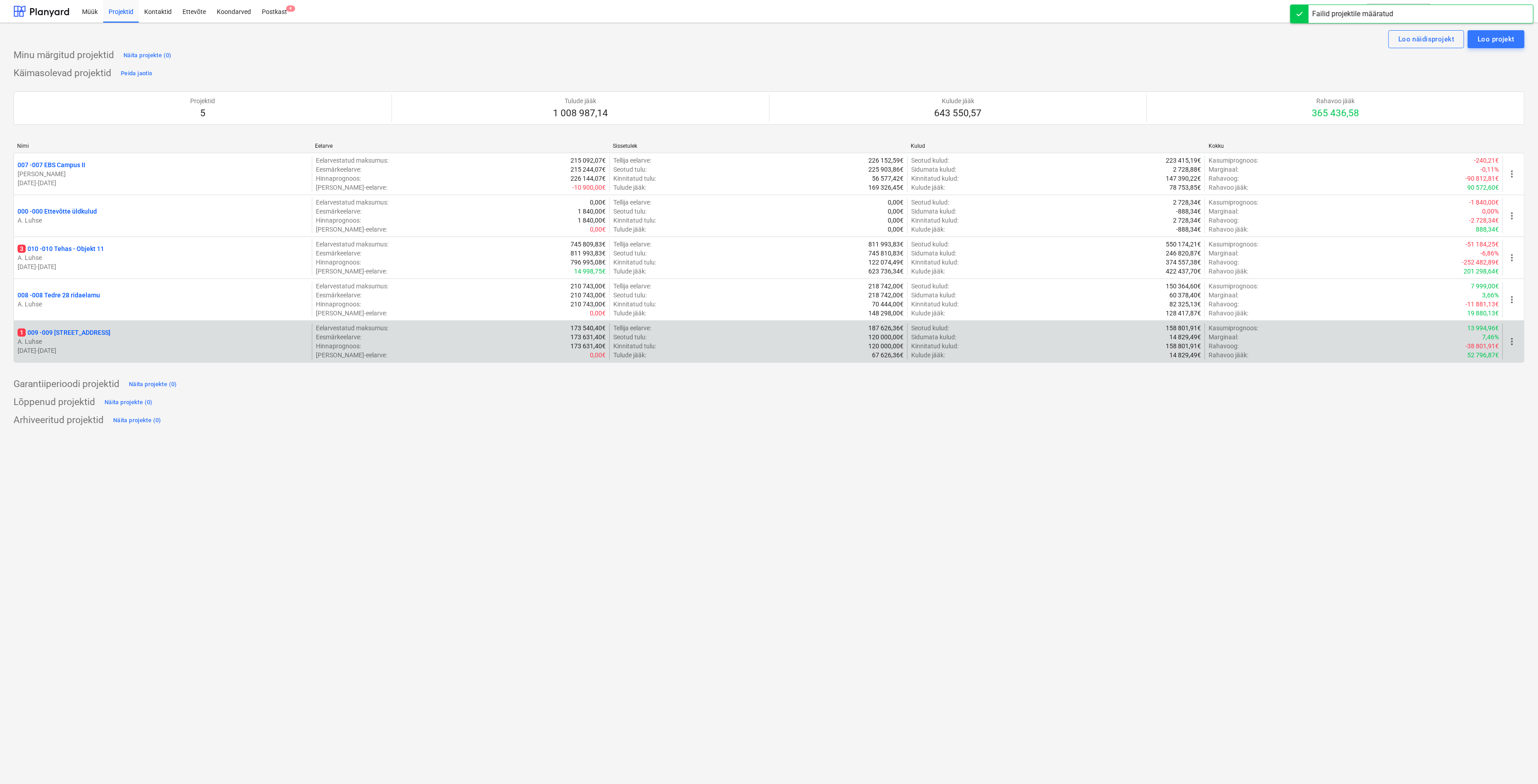
click at [73, 327] on div "1 009 - 009 [GEOGRAPHIC_DATA] mnt 15 A. Luhse [DATE] - [DATE]" at bounding box center [163, 342] width 298 height 36
click at [94, 328] on p "1 009 - 009 [GEOGRAPHIC_DATA] mnt 15" at bounding box center [64, 333] width 93 height 9
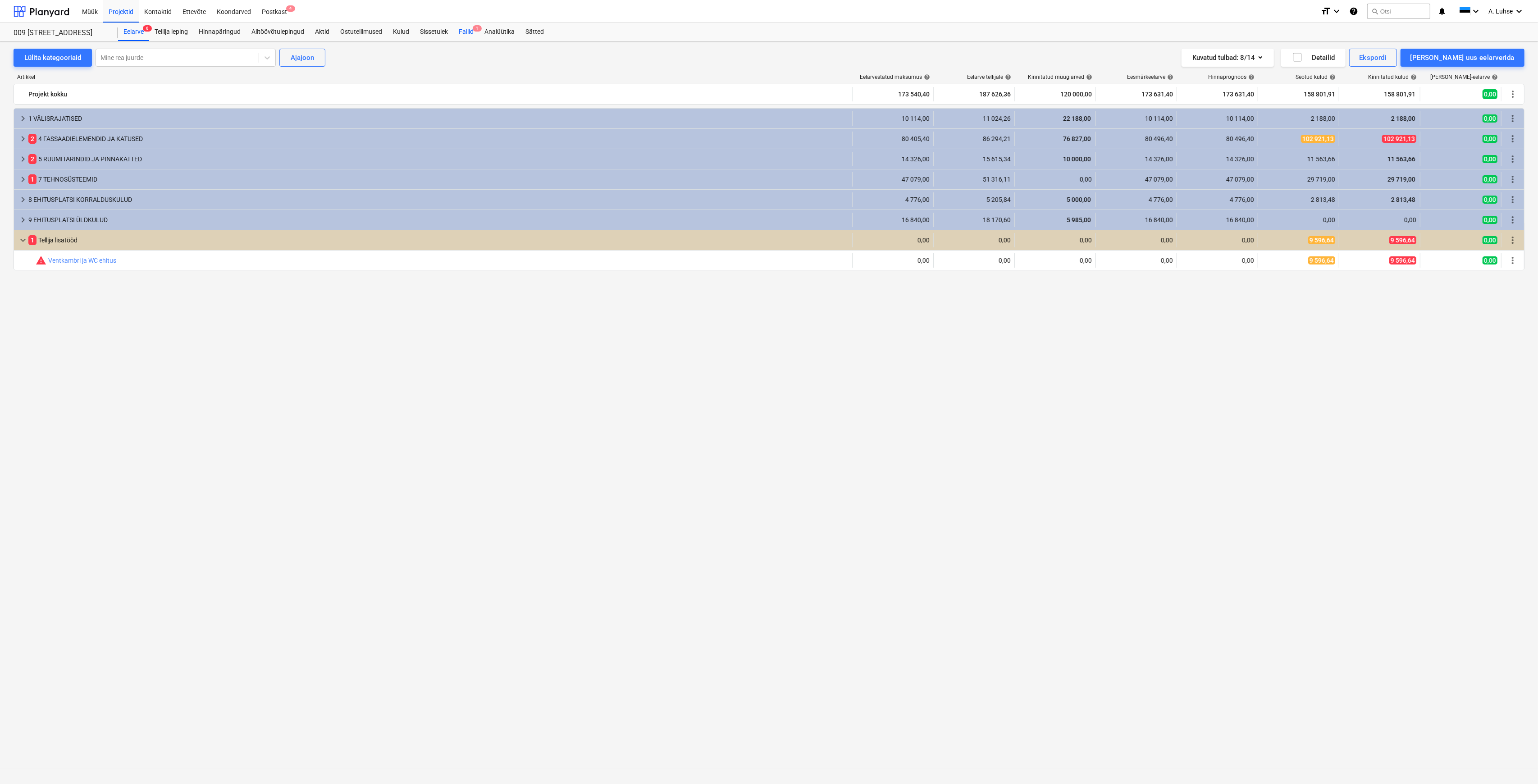
click at [474, 23] on div "Failid 1" at bounding box center [465, 32] width 26 height 18
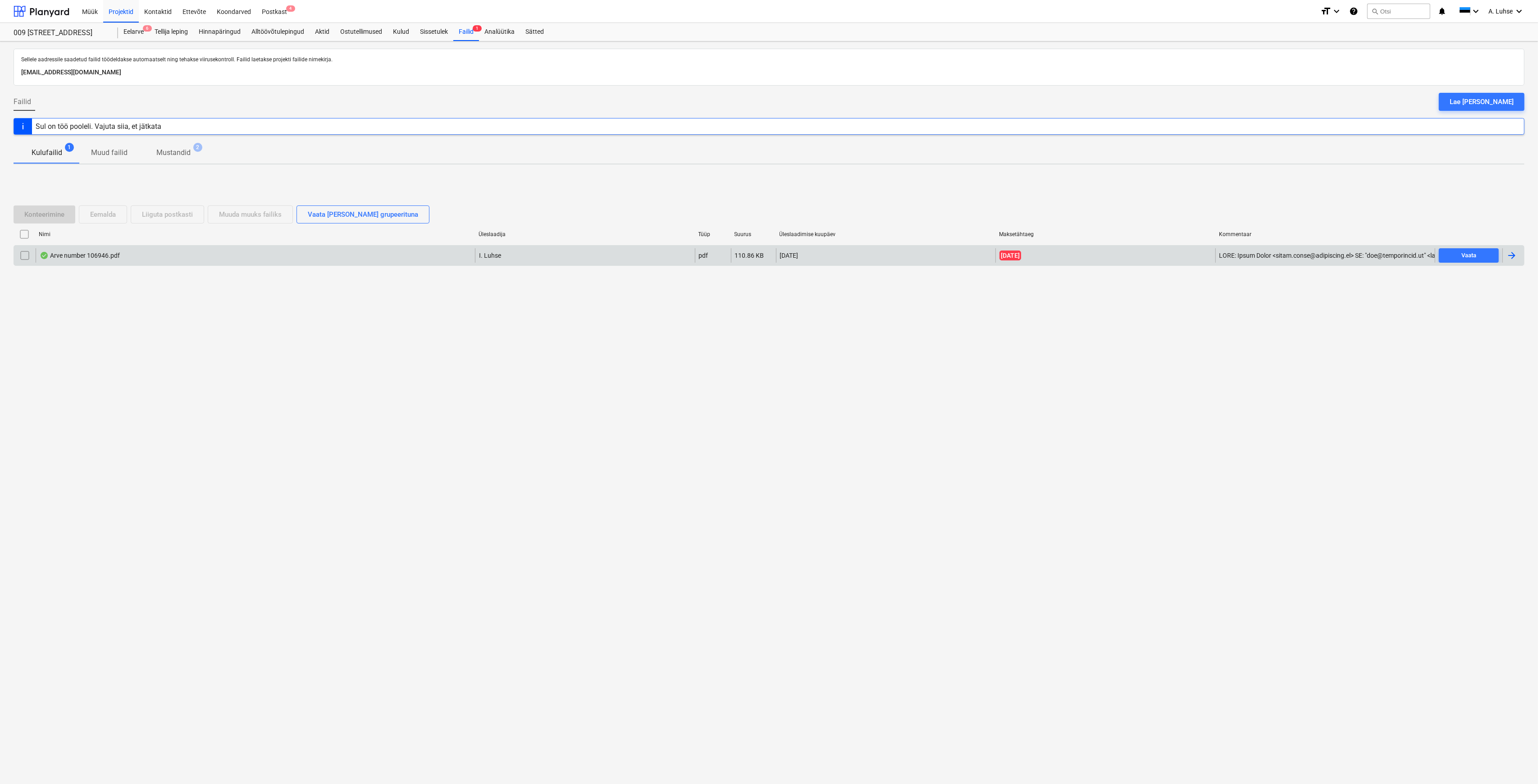
click at [278, 256] on div "Arve number 106946.pdf" at bounding box center [255, 256] width 439 height 14
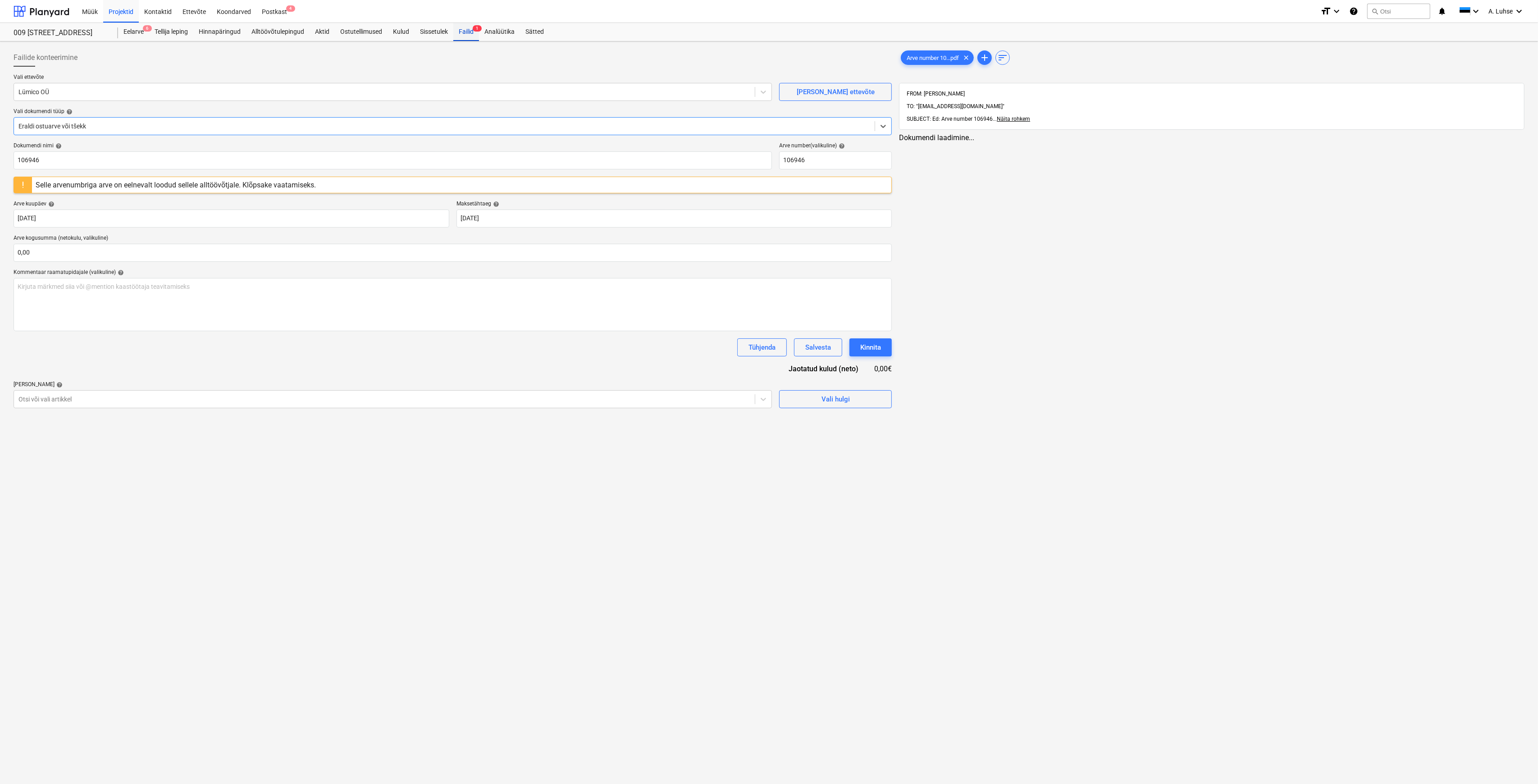
click at [461, 38] on div "Failid 1" at bounding box center [465, 32] width 26 height 18
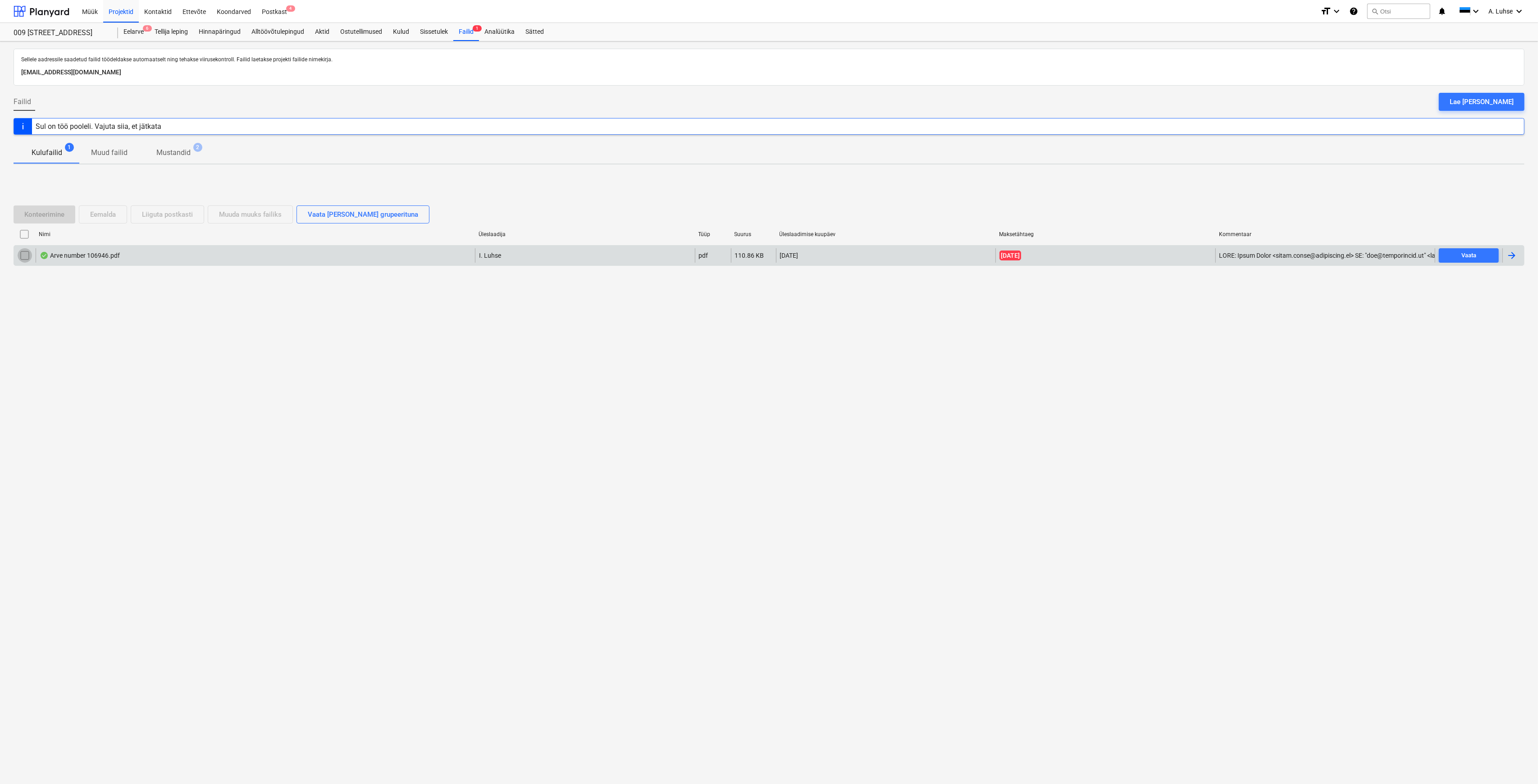
click at [21, 259] on input "checkbox" at bounding box center [25, 256] width 14 height 14
click at [105, 217] on div "Eemalda" at bounding box center [103, 214] width 26 height 12
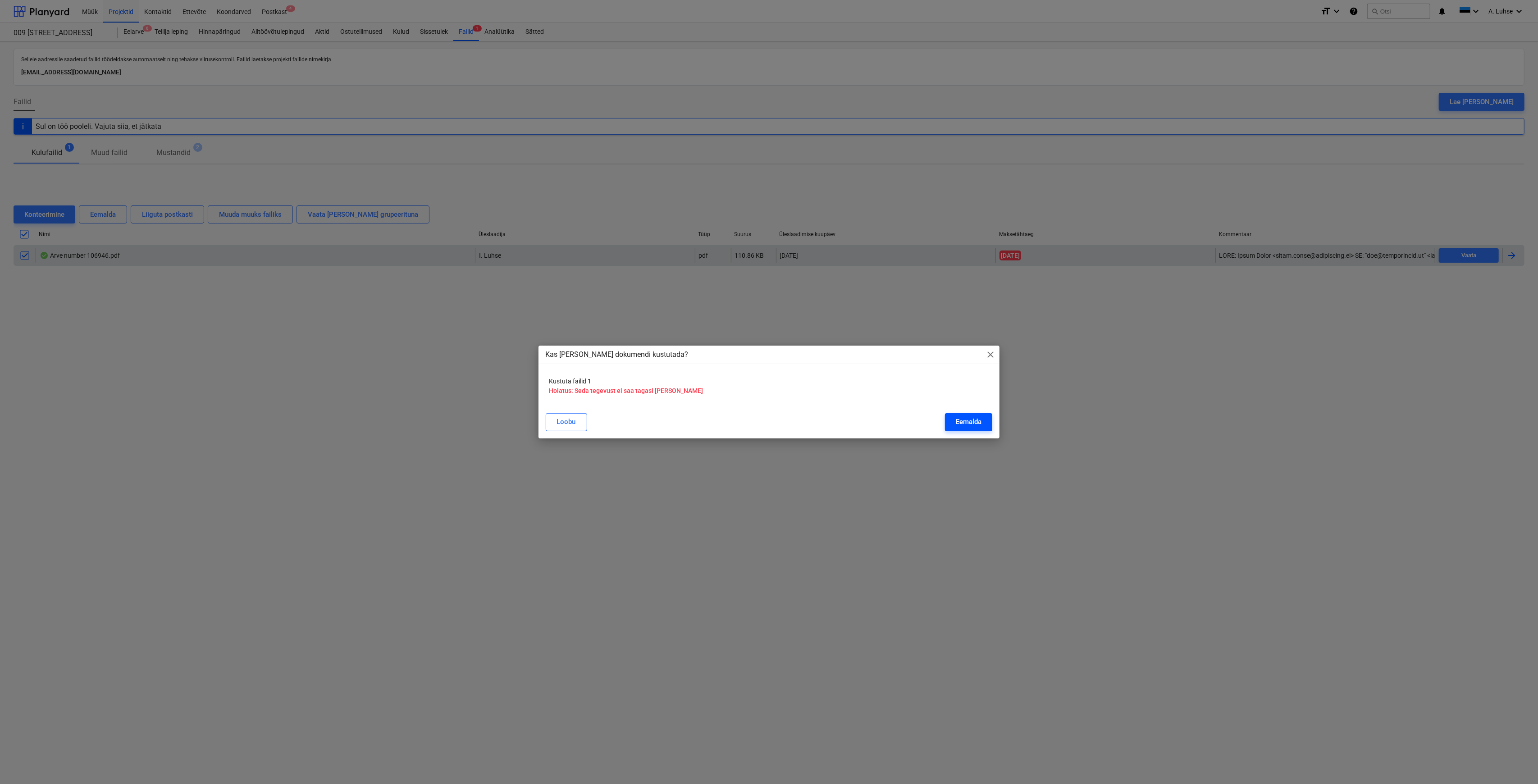
click at [958, 419] on div "Eemalda" at bounding box center [968, 421] width 26 height 12
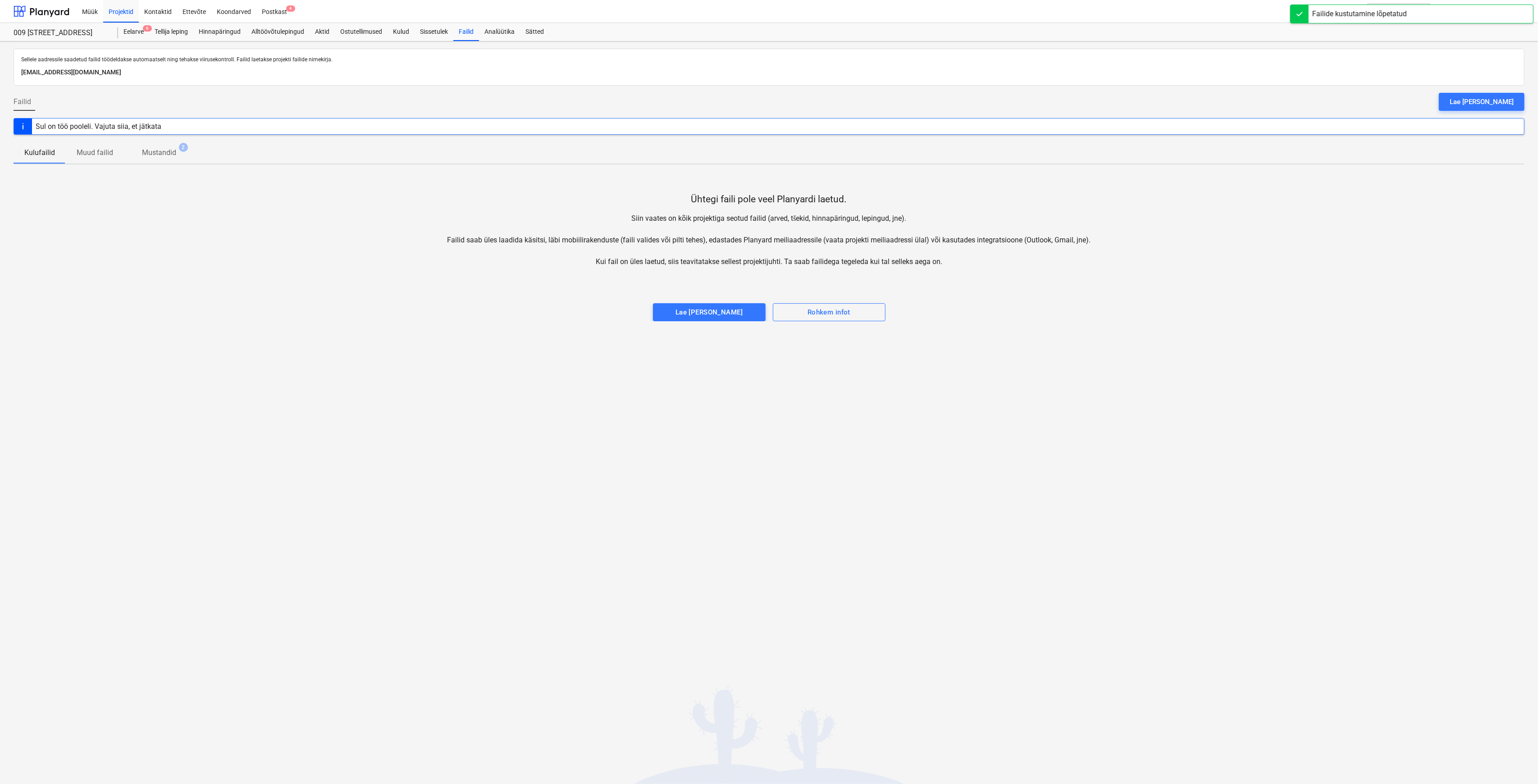
click at [170, 146] on span "Mustandid 2" at bounding box center [158, 152] width 70 height 17
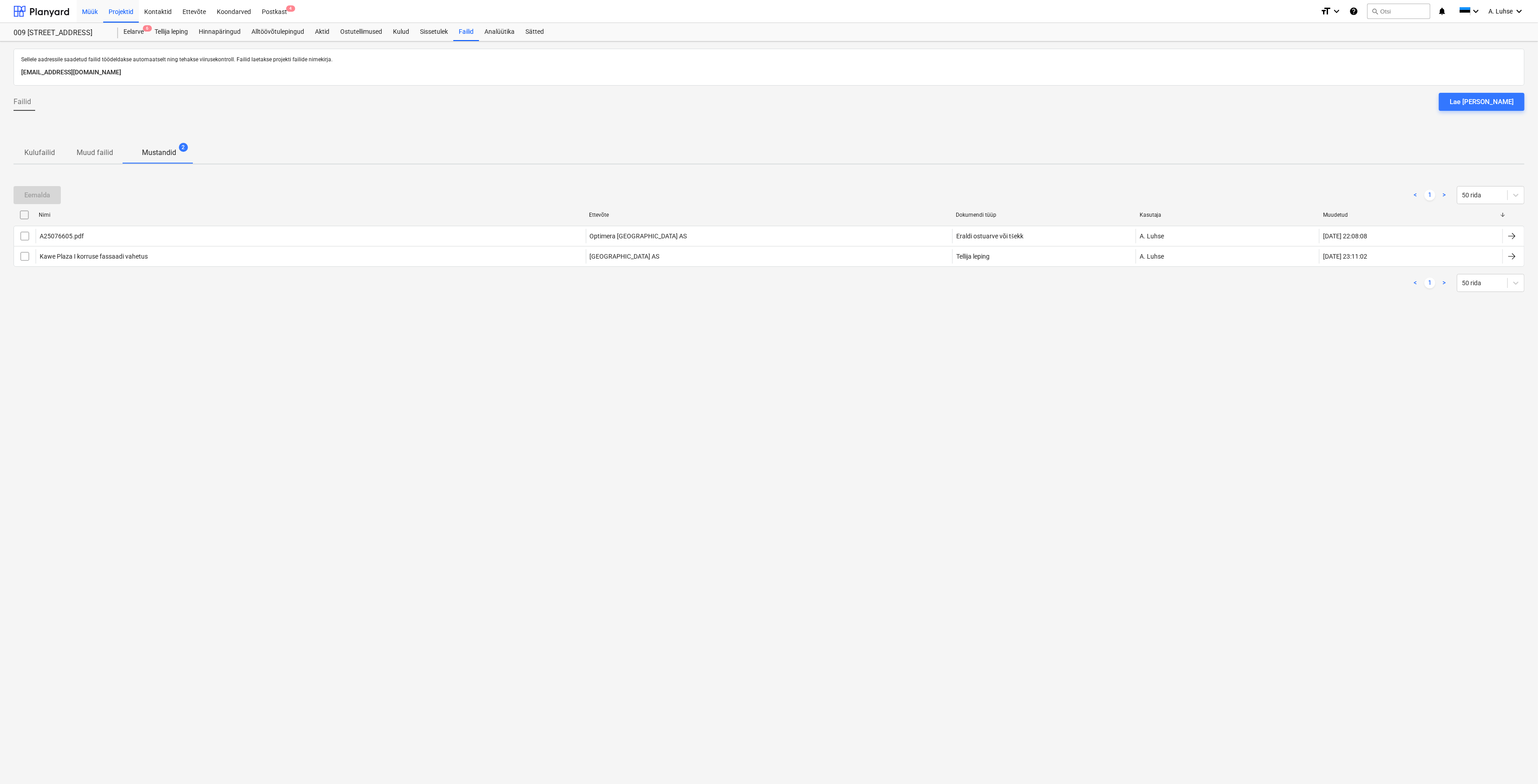
click at [91, 15] on div "Müük" at bounding box center [90, 11] width 27 height 23
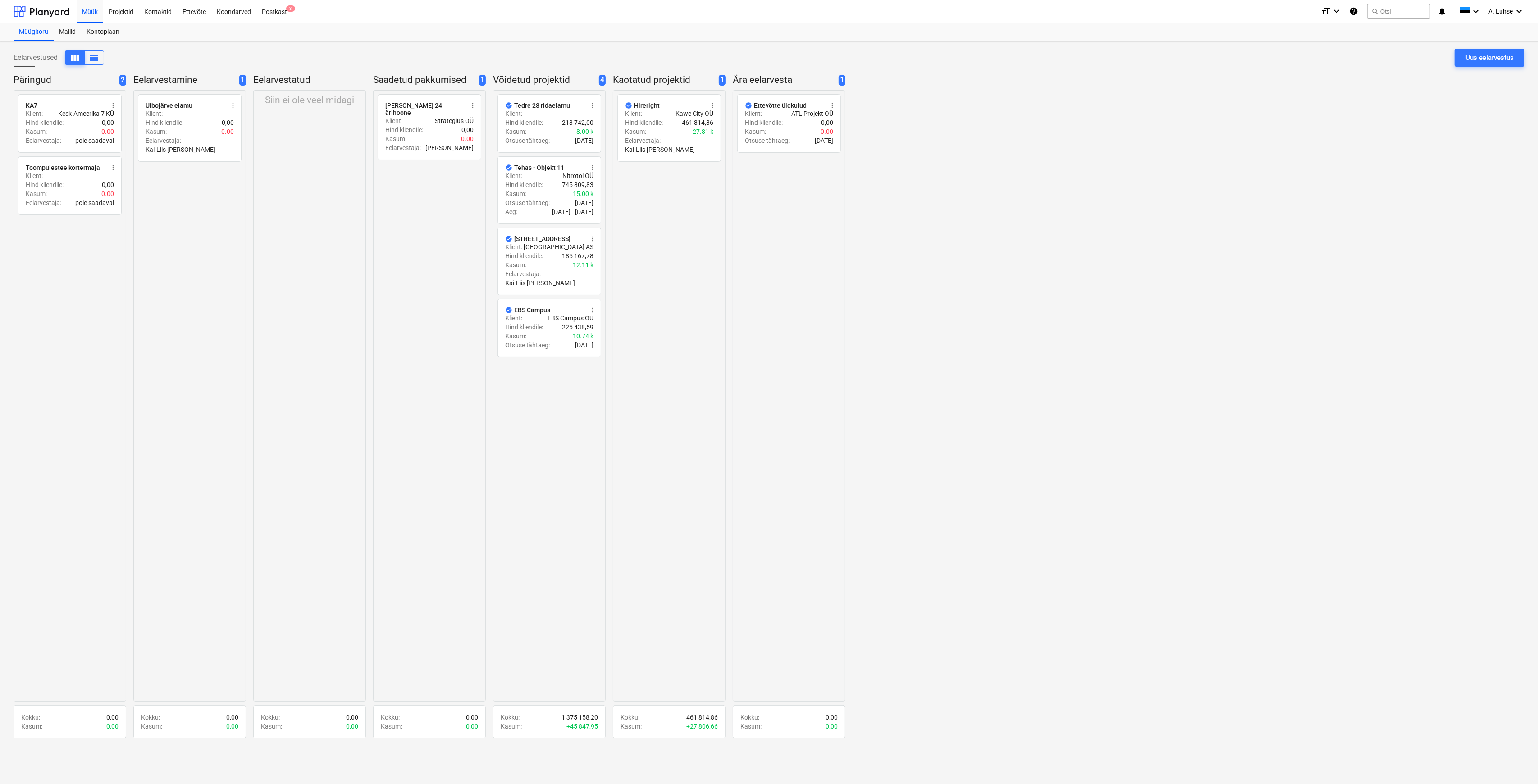
click at [327, 219] on div "Siin ei ole veel midagi" at bounding box center [309, 396] width 112 height 611
click at [271, 20] on div "Postkast 3" at bounding box center [274, 11] width 36 height 23
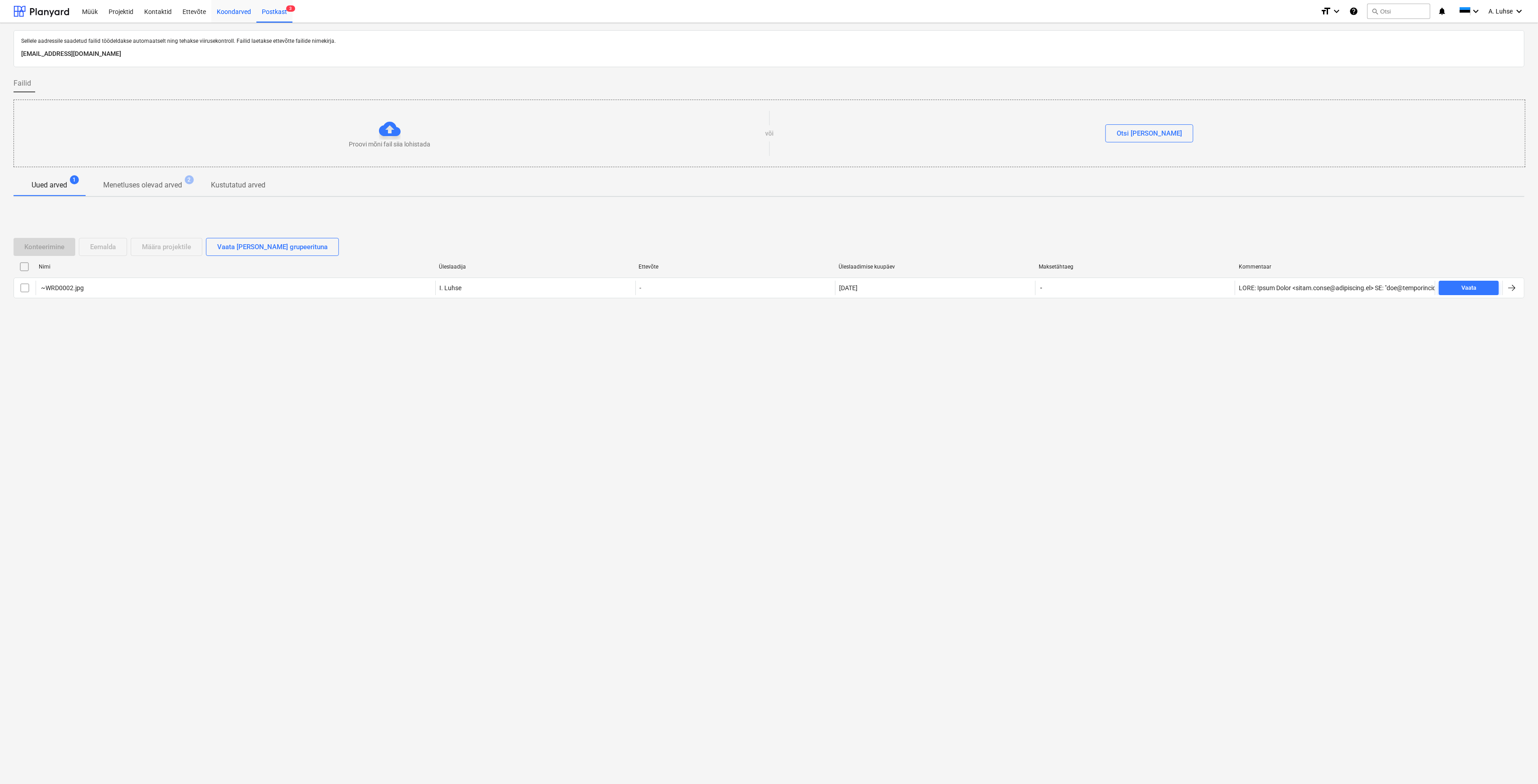
click at [231, 9] on div "Koondarved" at bounding box center [234, 11] width 45 height 23
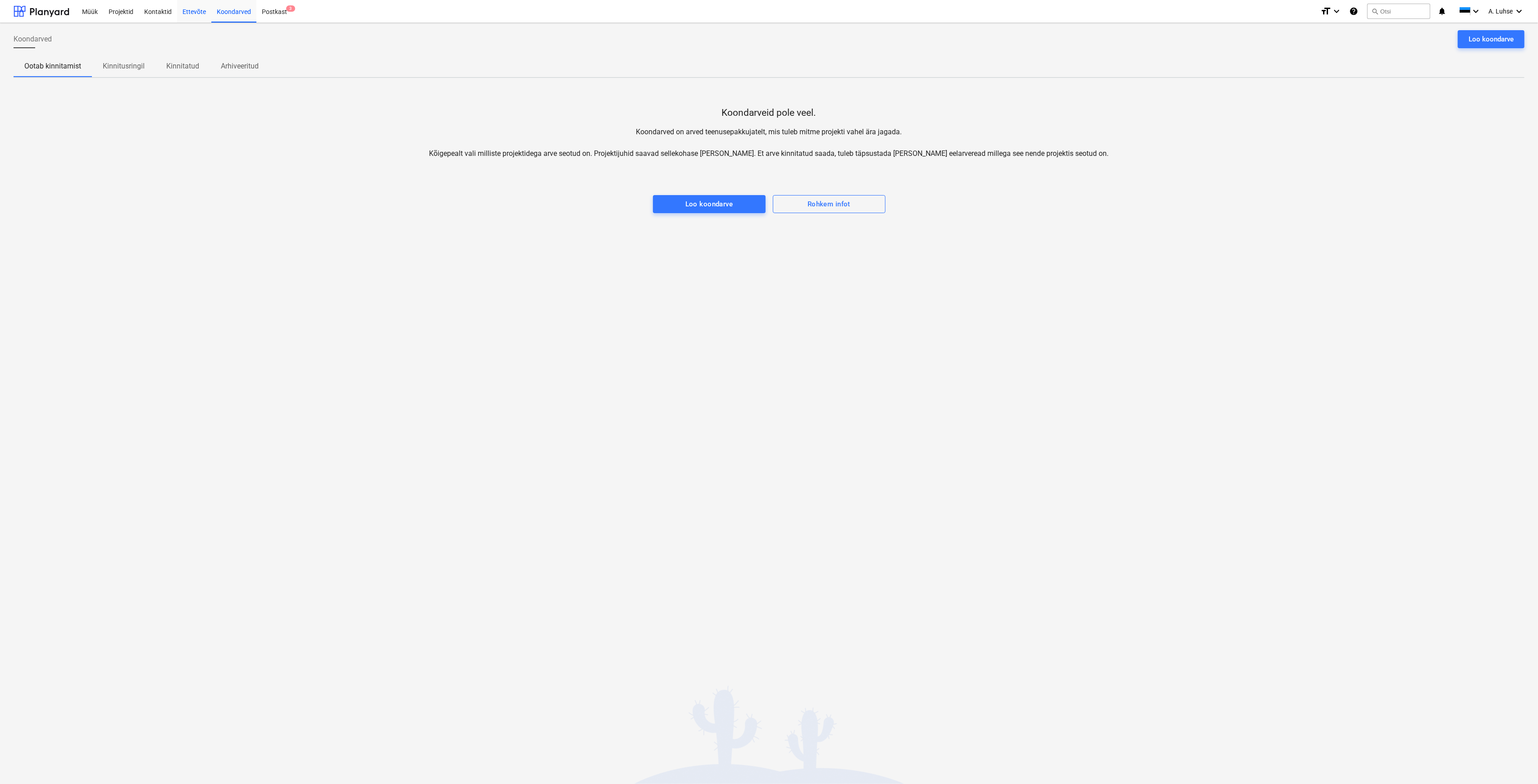
click at [192, 8] on div "Ettevõte" at bounding box center [194, 11] width 35 height 23
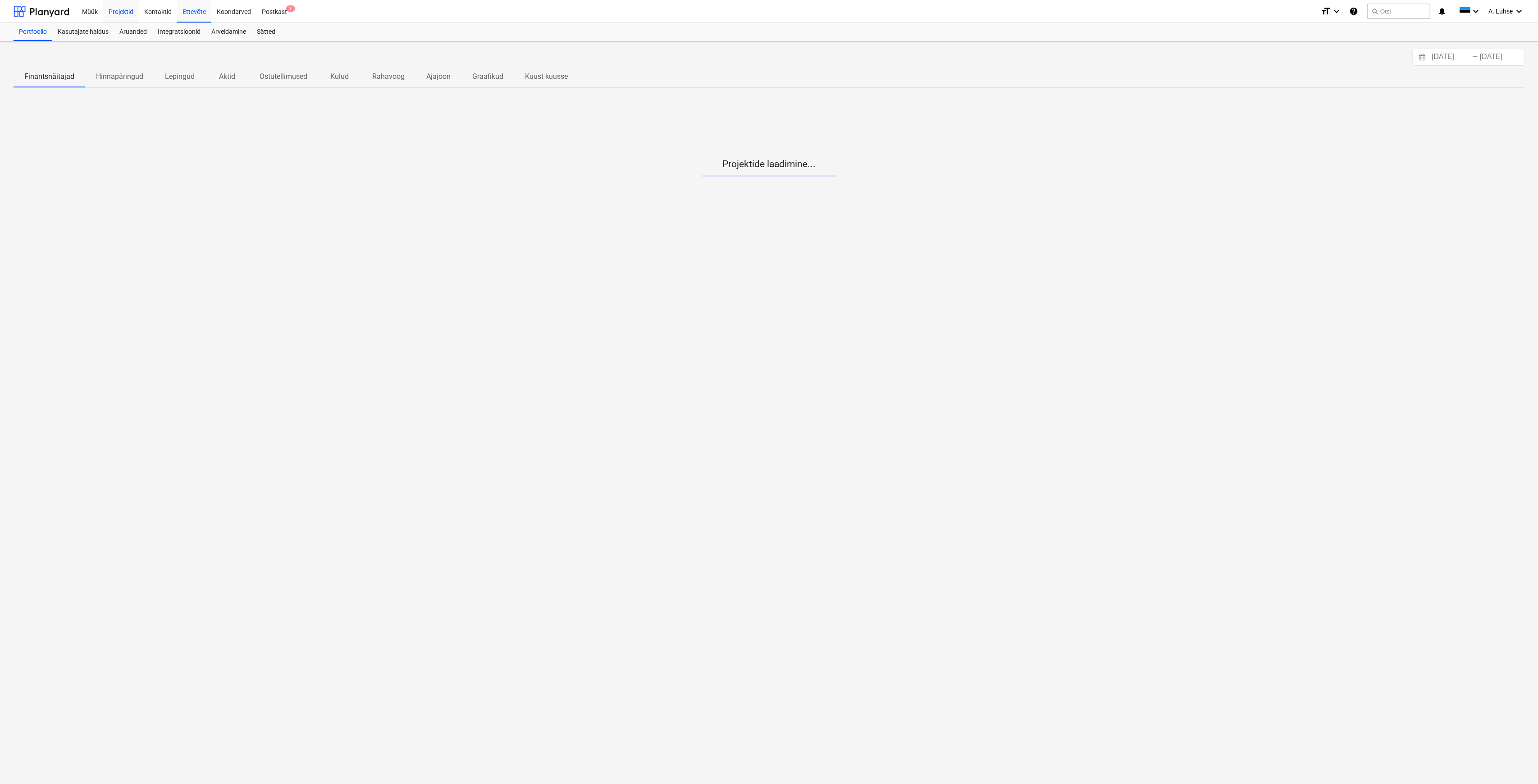
drag, startPoint x: 165, startPoint y: 7, endPoint x: 131, endPoint y: 9, distance: 34.1
click at [165, 7] on div "Kontaktid" at bounding box center [158, 11] width 38 height 23
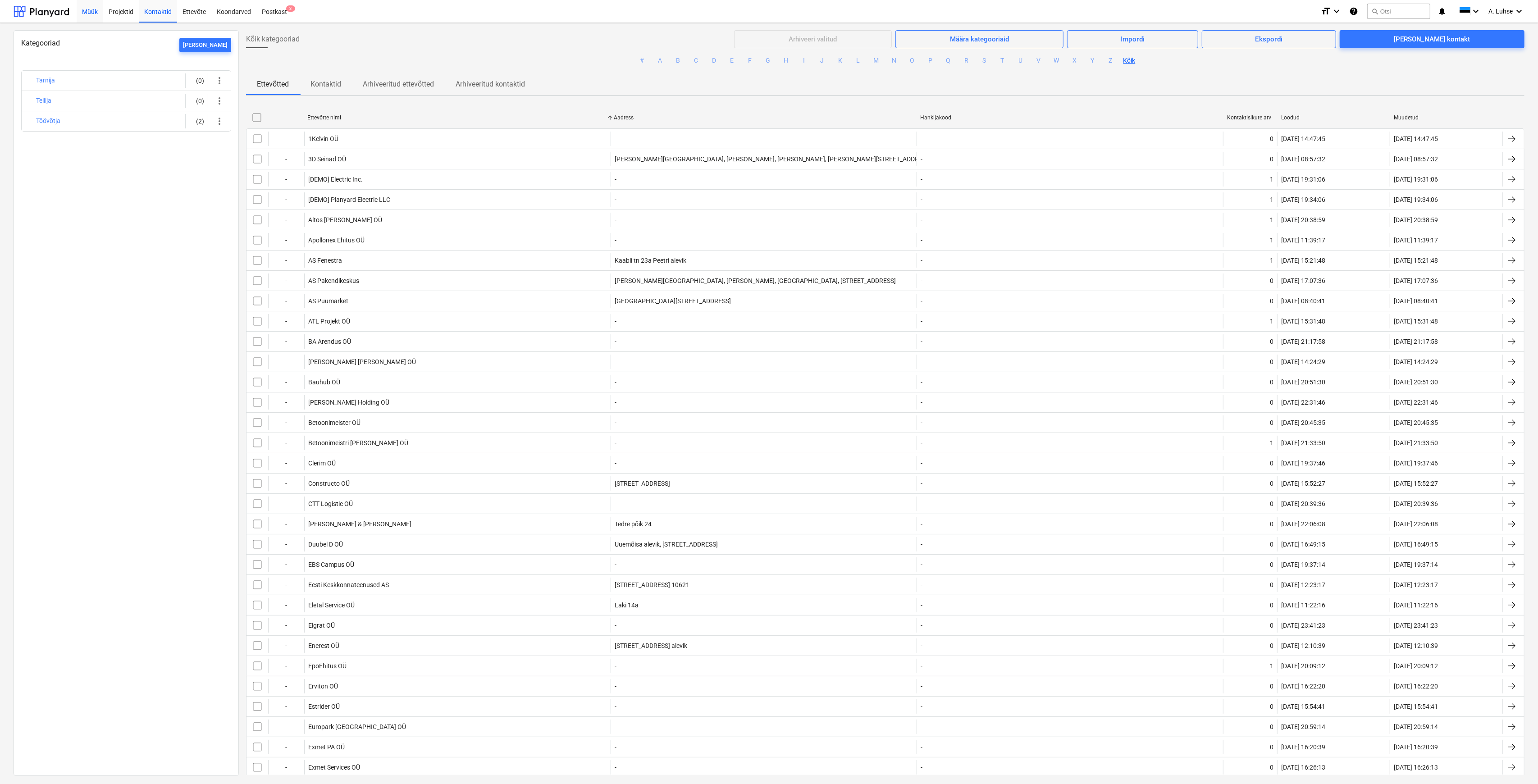
click at [93, 8] on div "Müük" at bounding box center [90, 11] width 27 height 23
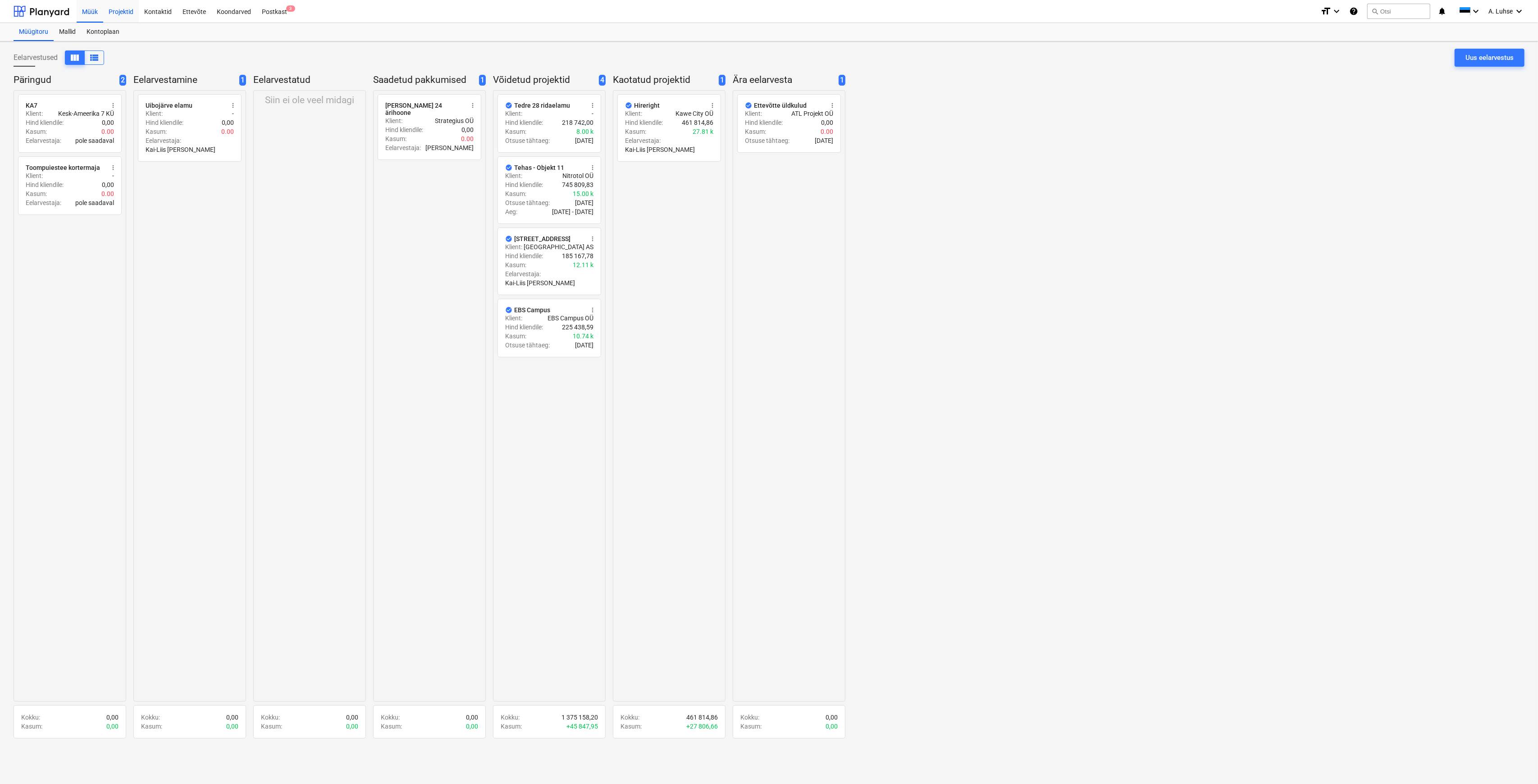
click at [117, 18] on div "Projektid" at bounding box center [121, 11] width 35 height 23
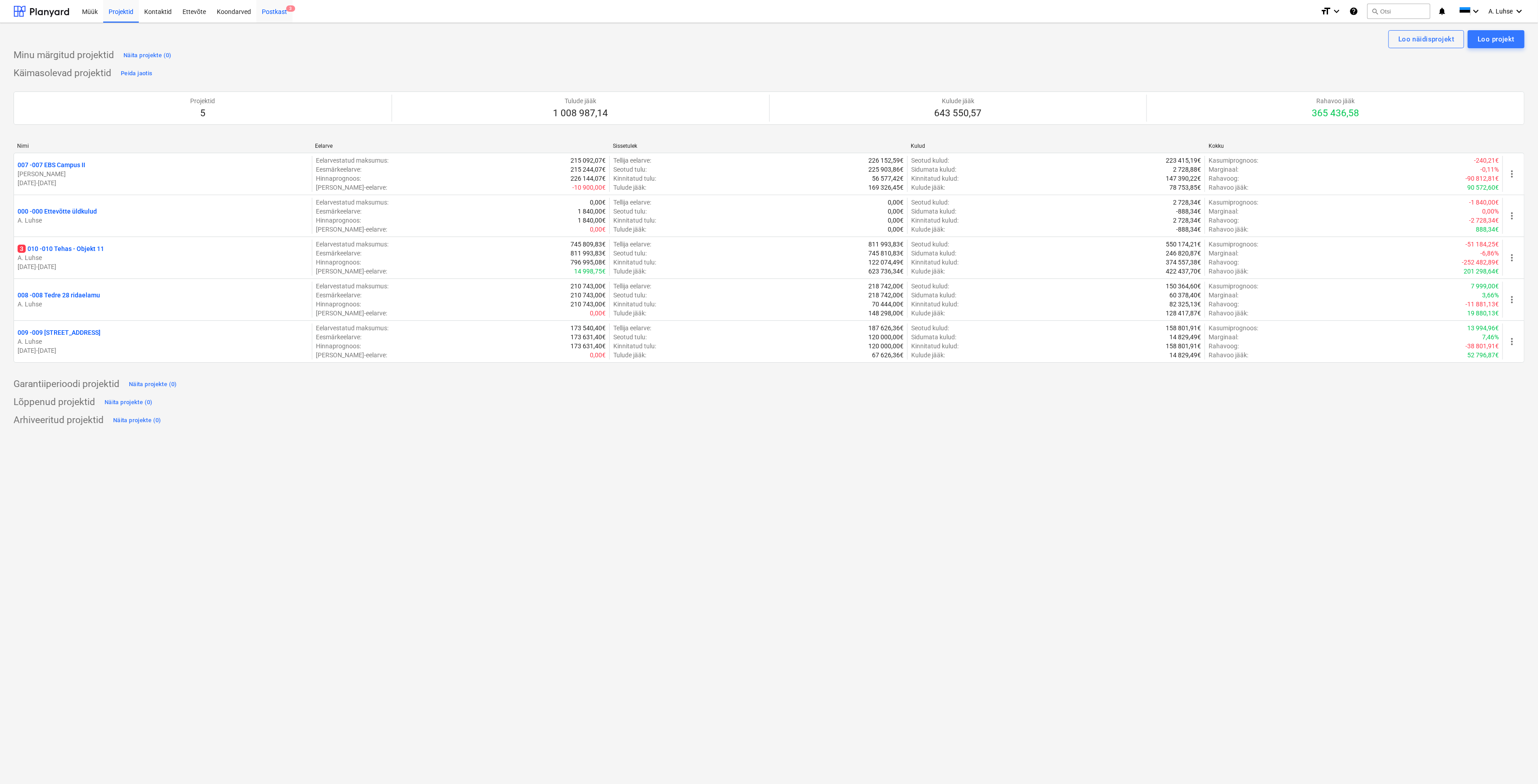
click at [281, 9] on div "Postkast 3" at bounding box center [274, 11] width 36 height 23
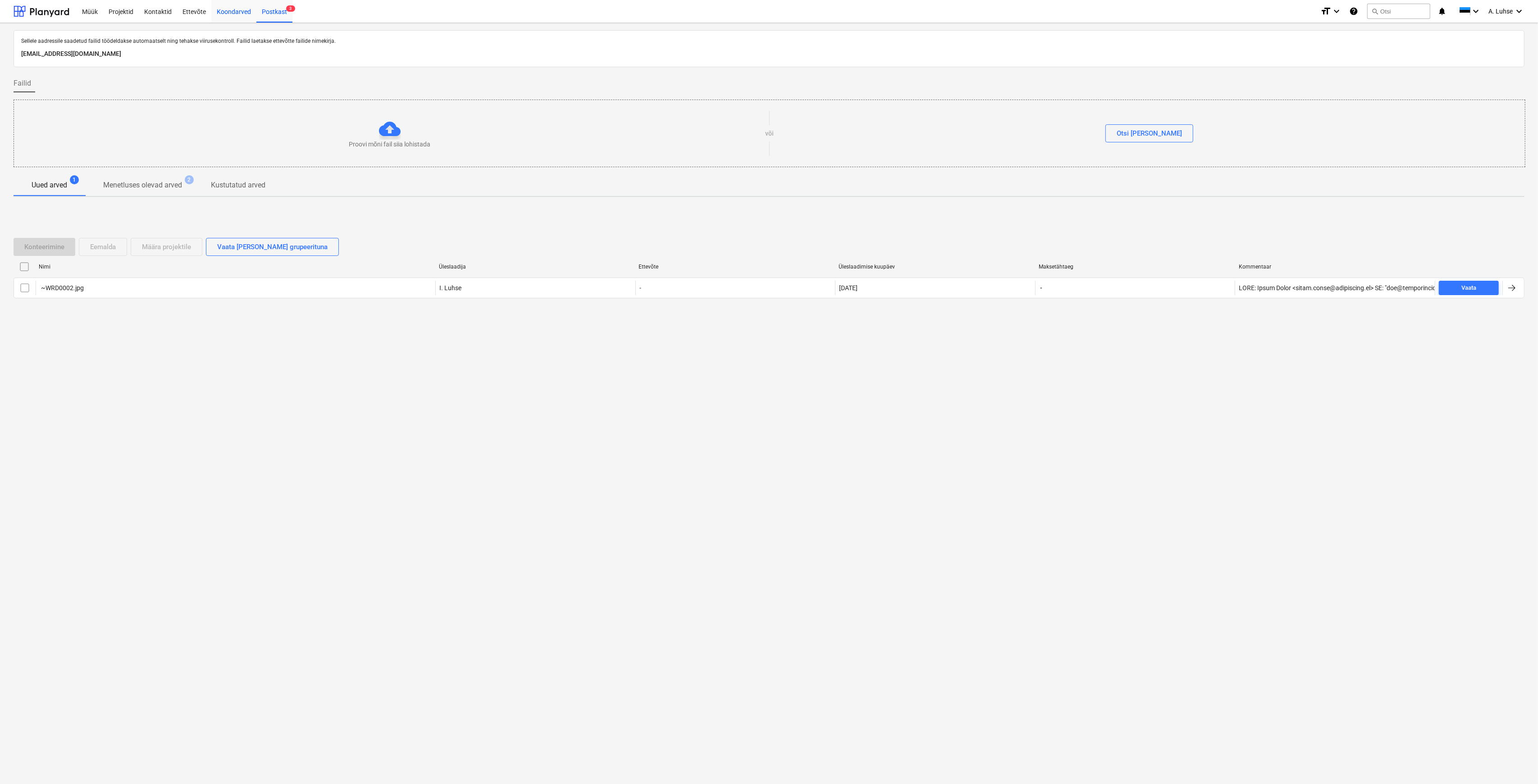
click at [242, 9] on div "Koondarved" at bounding box center [234, 11] width 45 height 23
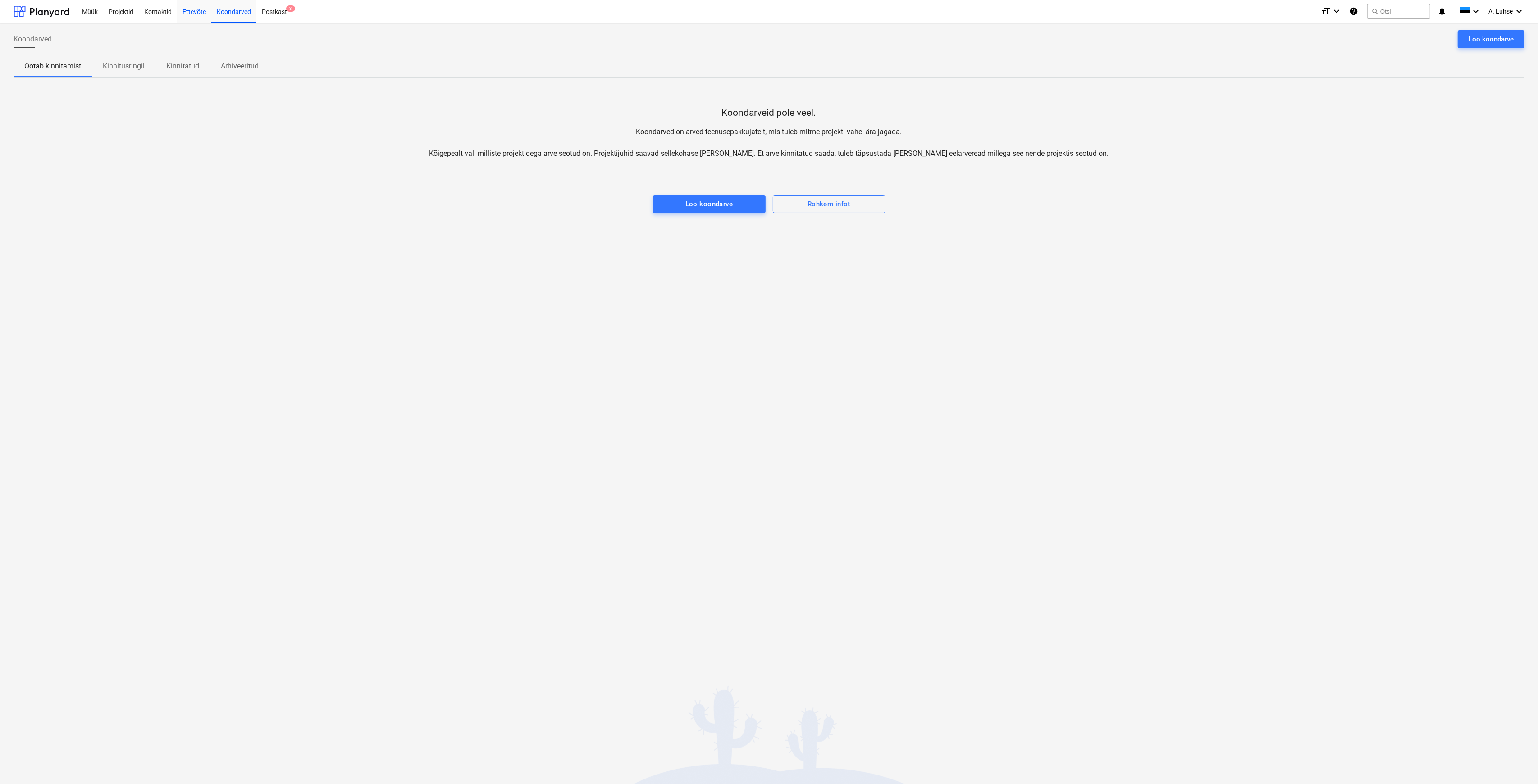
click at [204, 7] on div "Ettevõte" at bounding box center [194, 11] width 35 height 23
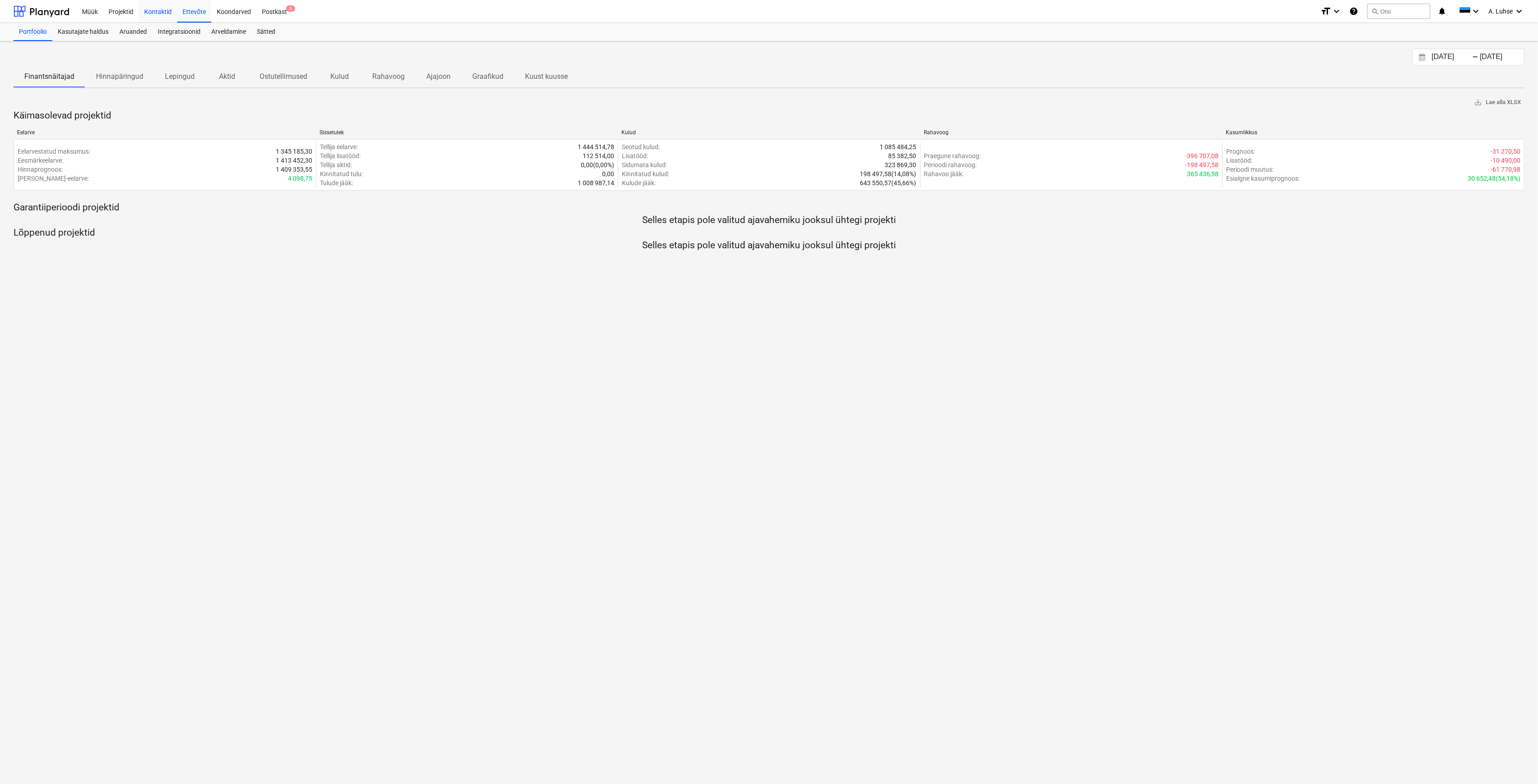
click at [165, 5] on div "Kontaktid" at bounding box center [158, 11] width 38 height 23
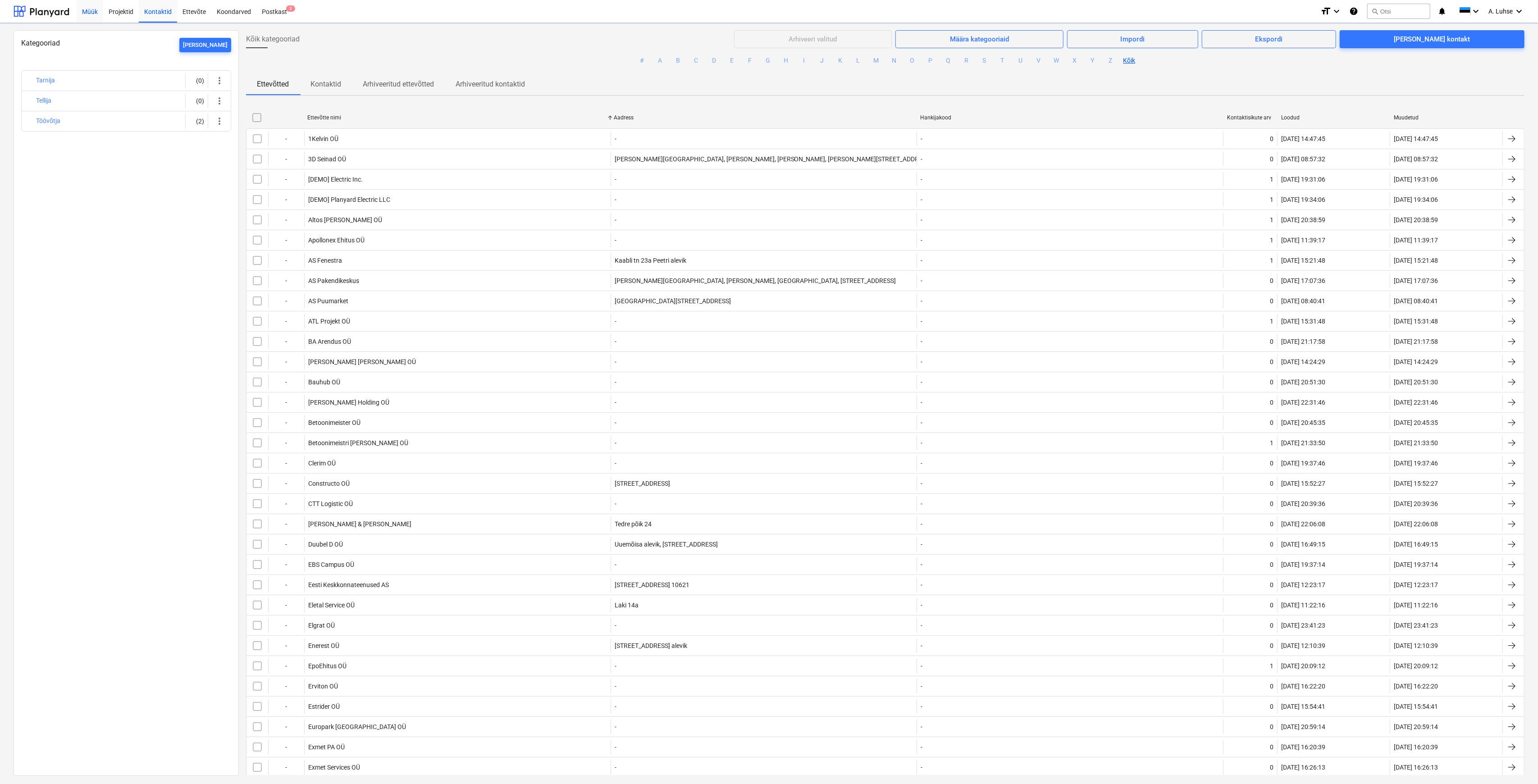
click at [112, 9] on div "Projektid" at bounding box center [121, 11] width 35 height 23
click at [96, 9] on div "Müük" at bounding box center [90, 11] width 27 height 23
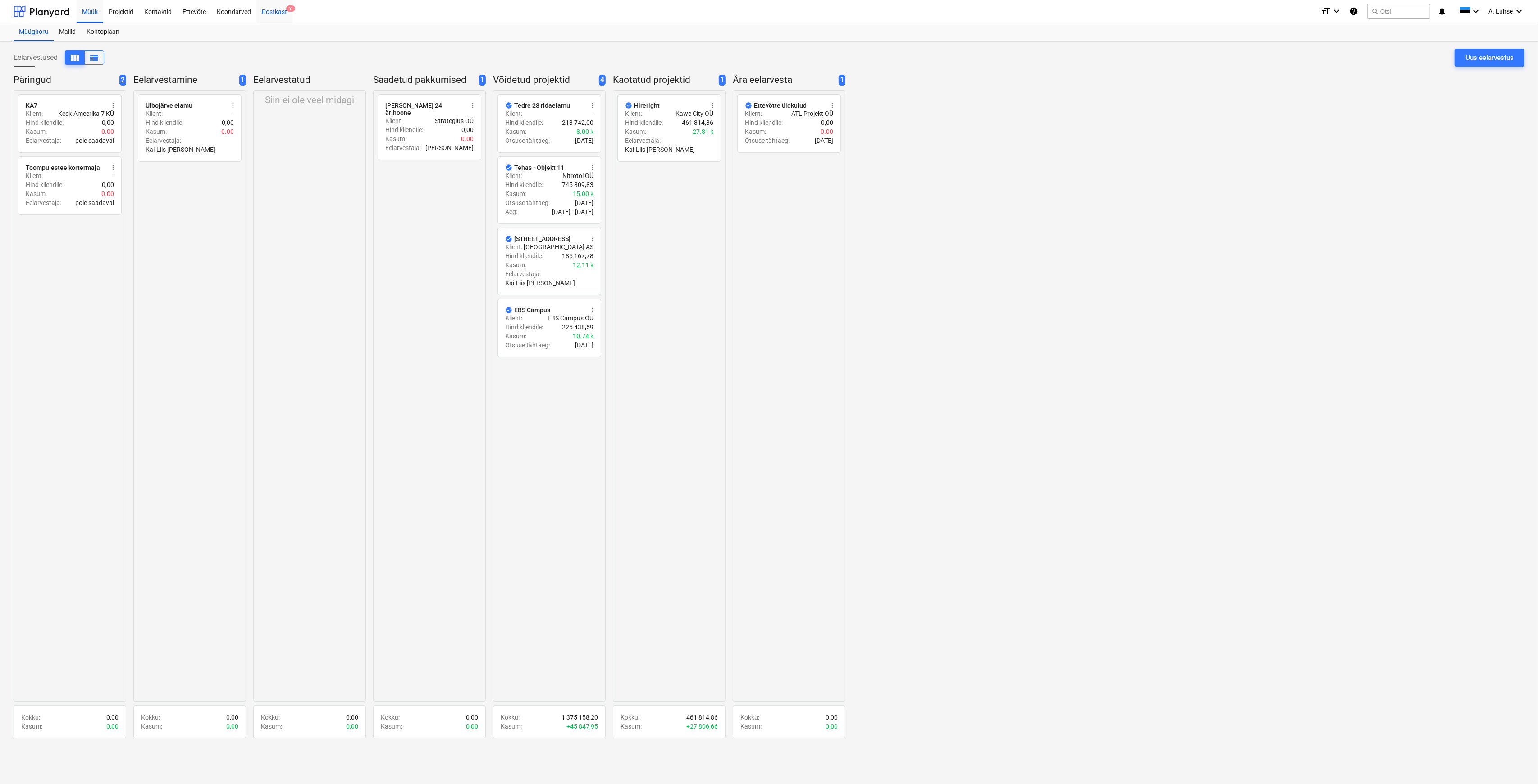
click at [263, 16] on div "Postkast 3" at bounding box center [274, 11] width 36 height 23
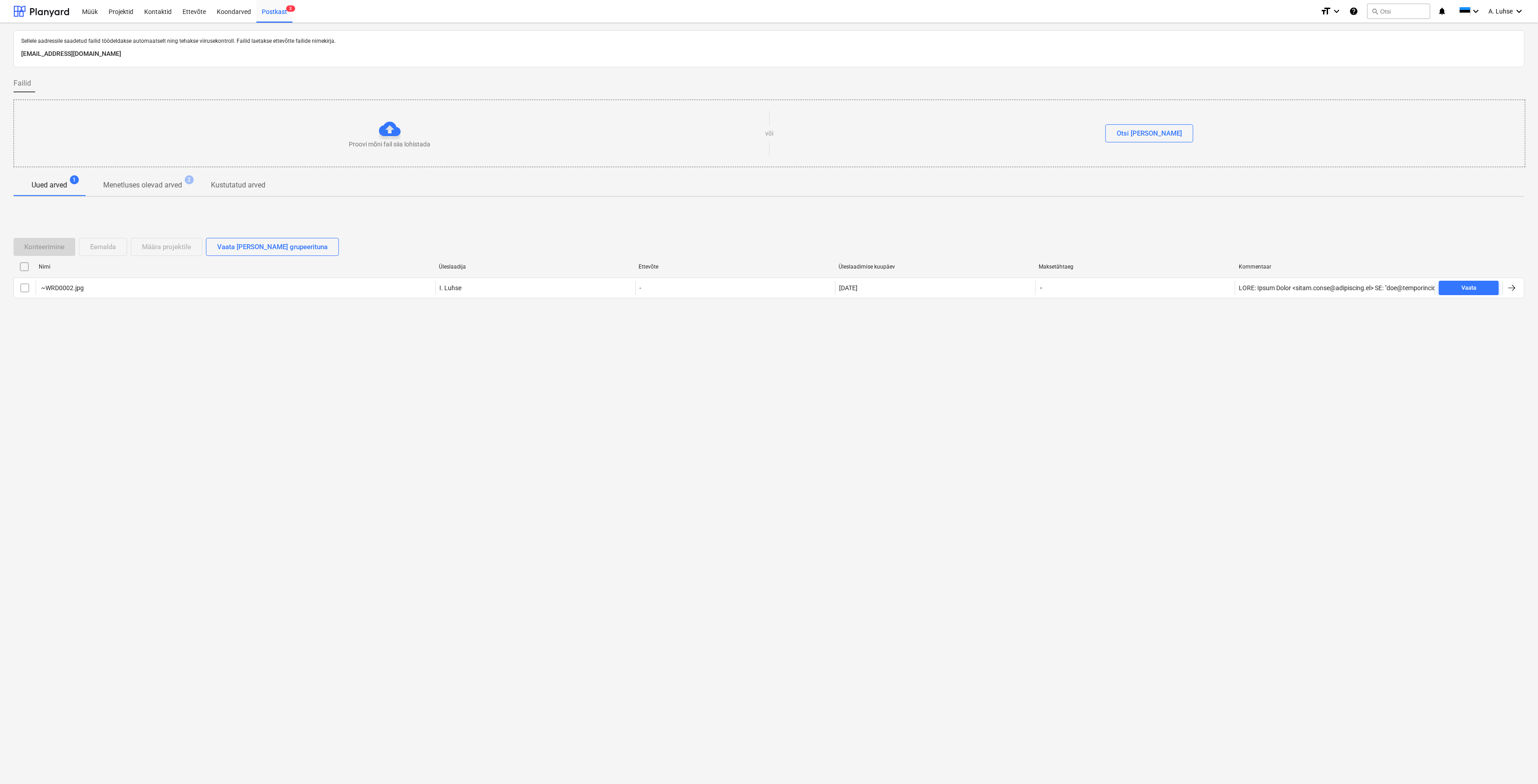
click at [701, 465] on div "Sellele aadressile saadetud failid töödeldakse automaatselt ning tehakse viirus…" at bounding box center [769, 404] width 1538 height 761
click at [42, 17] on div at bounding box center [41, 11] width 56 height 22
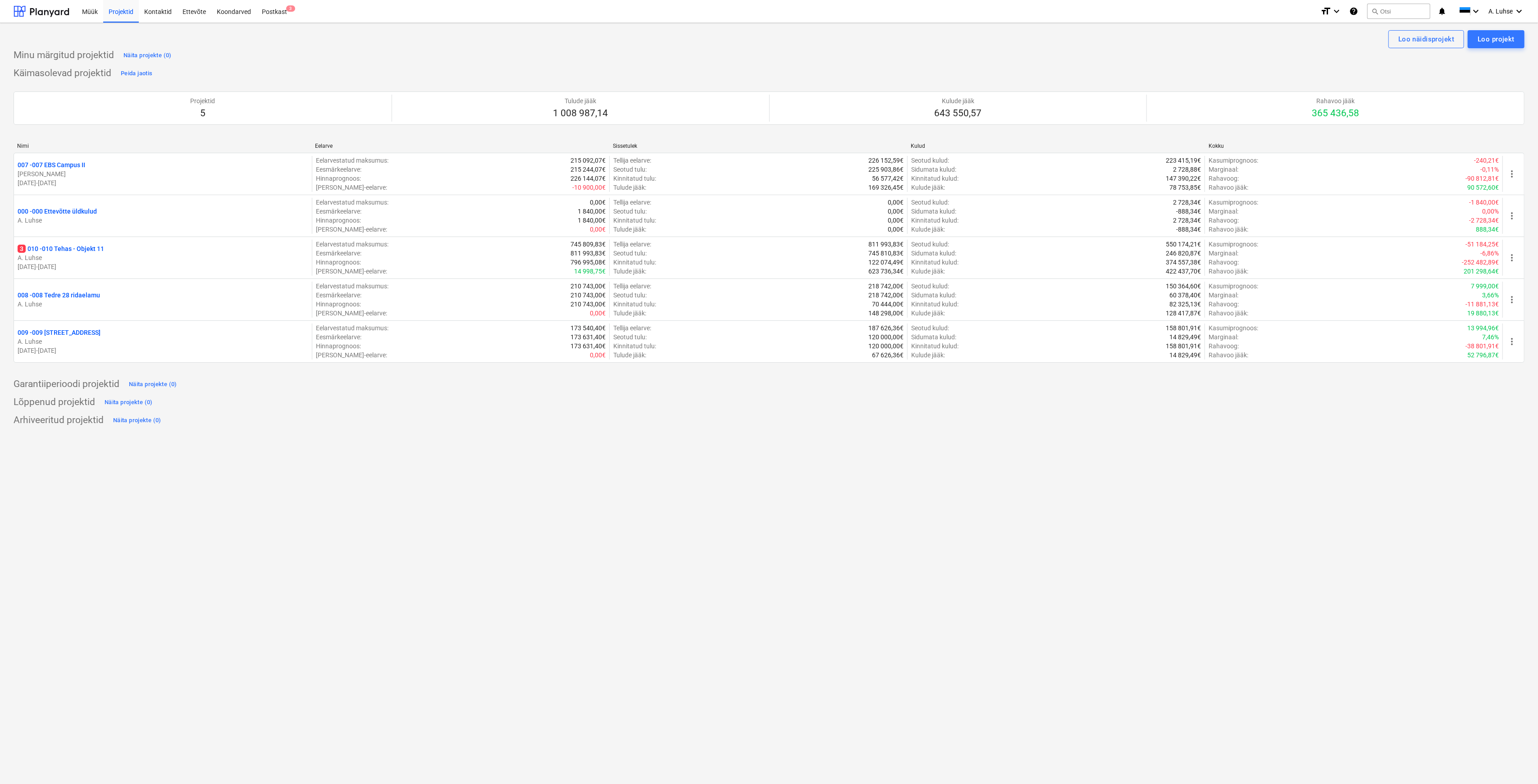
click at [327, 76] on div "Käimasolevad projektid Peida jaotis Projektid 5 Tulude jääk 1 008 987,14 Kulude…" at bounding box center [768, 219] width 1511 height 307
